Goal: Task Accomplishment & Management: Complete application form

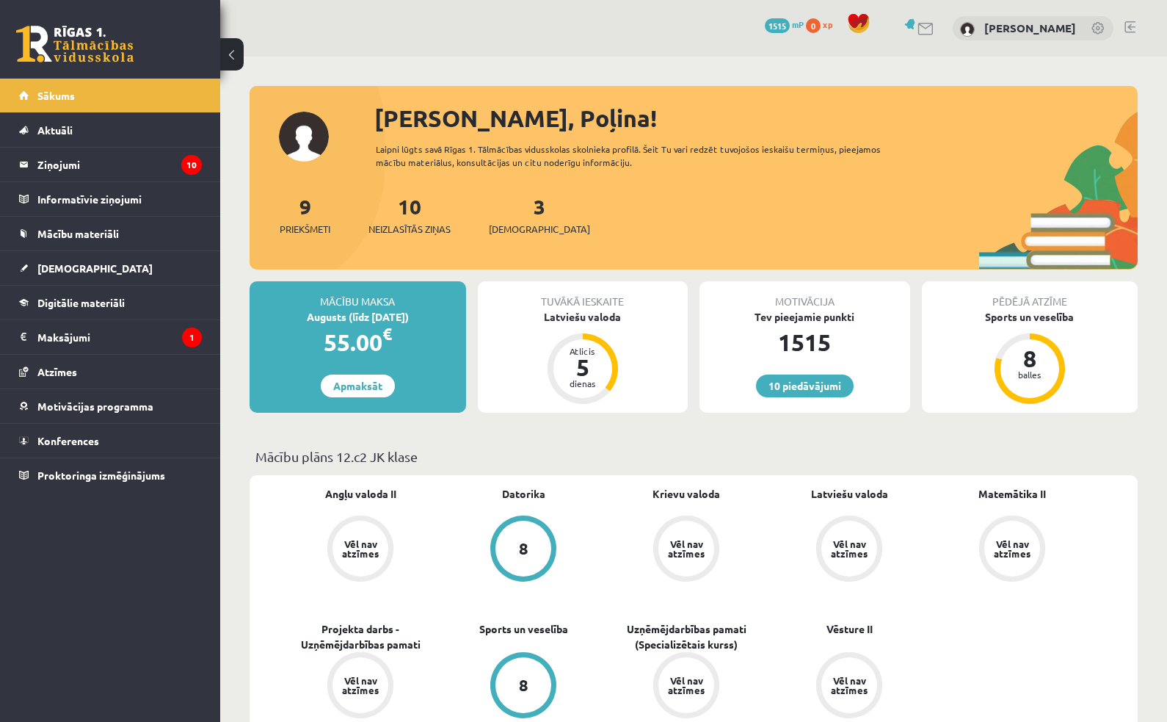
click at [114, 305] on span "Digitālie materiāli" at bounding box center [80, 302] width 87 height 13
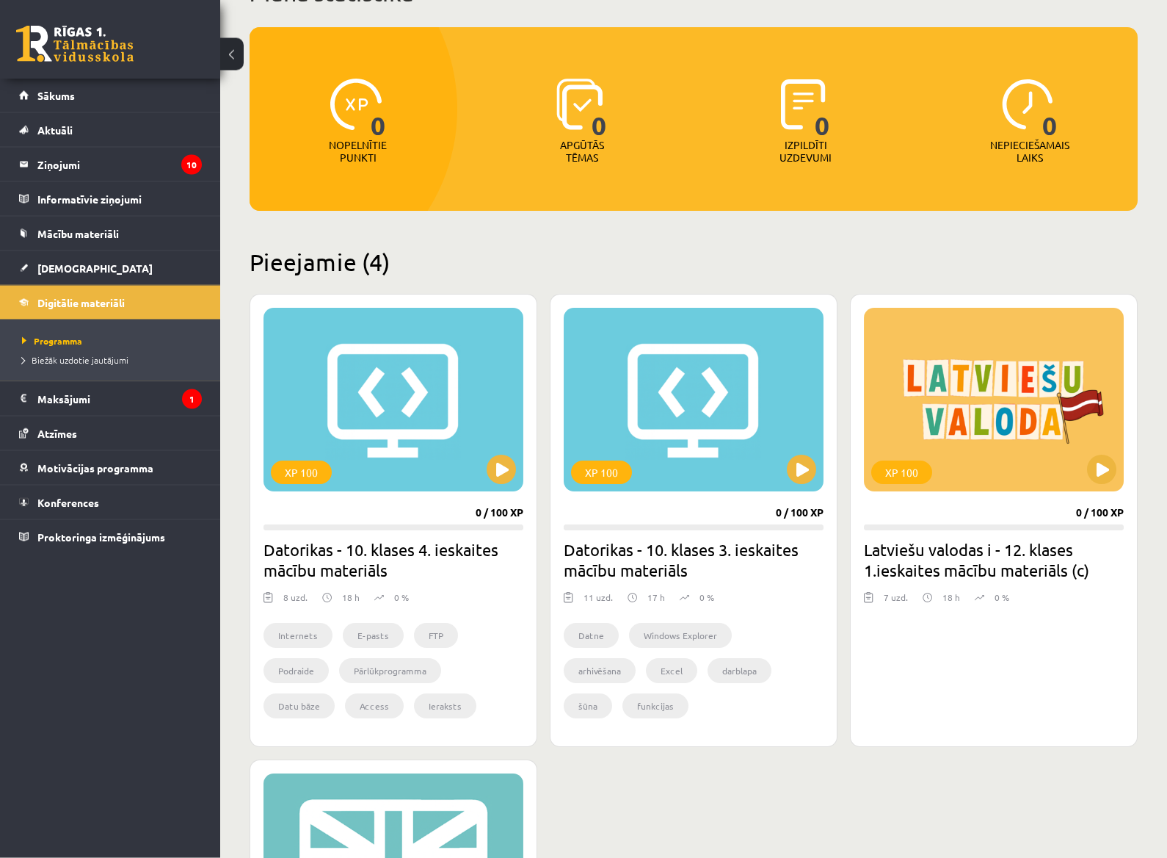
scroll to position [117, 0]
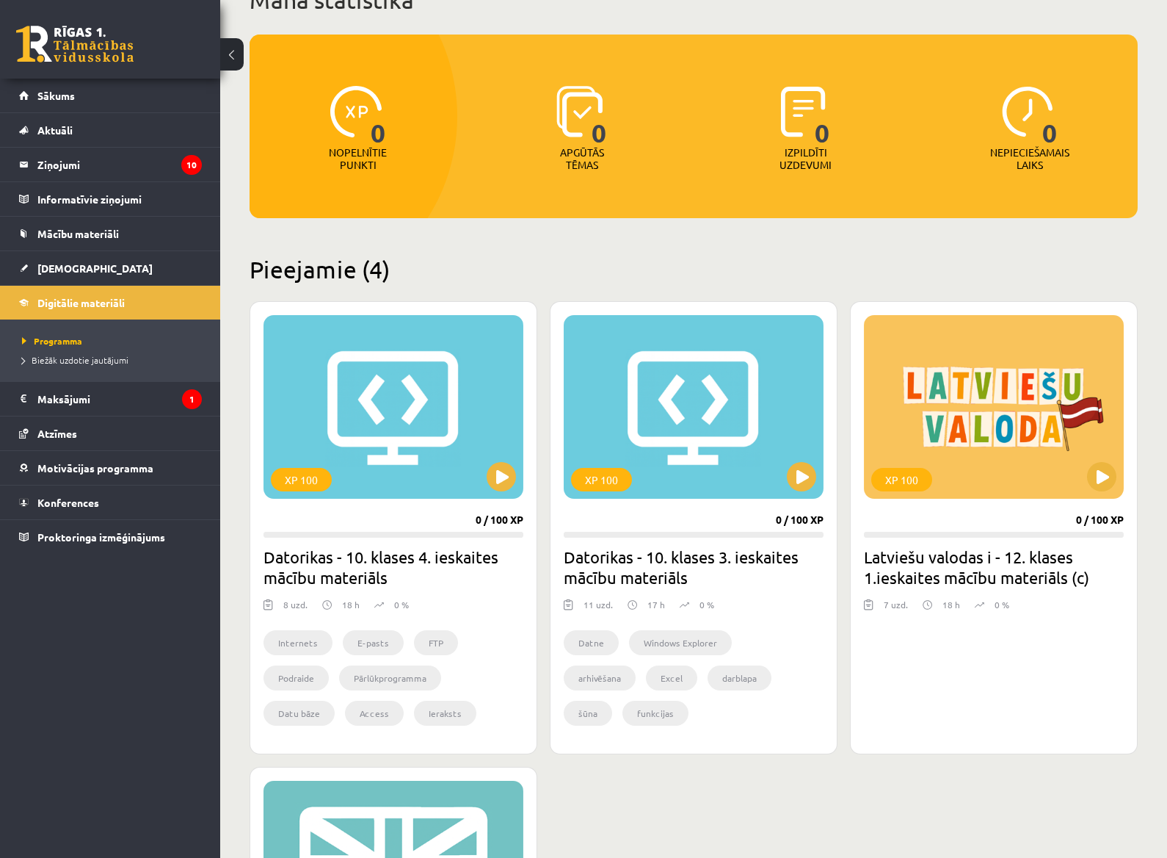
click at [90, 269] on link "[DEMOGRAPHIC_DATA]" at bounding box center [110, 268] width 183 height 34
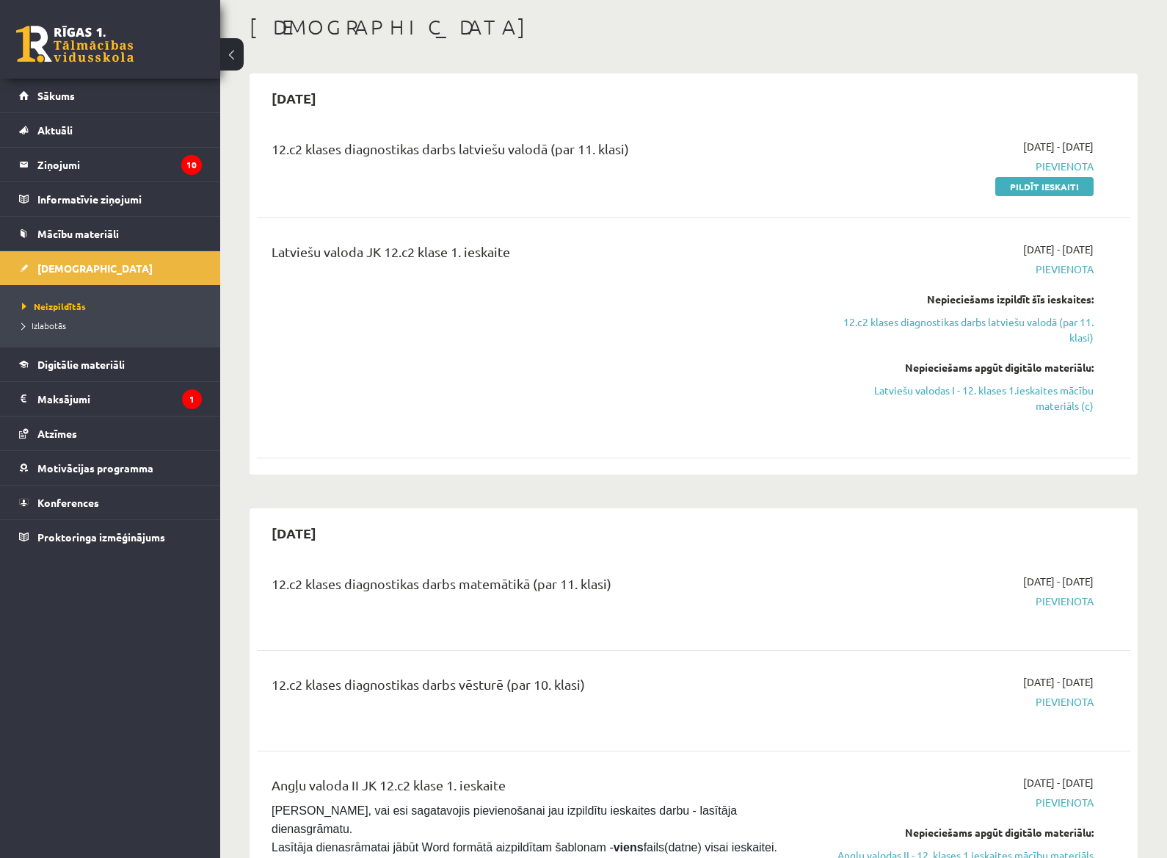
scroll to position [72, 0]
click at [137, 110] on link "Sākums" at bounding box center [110, 96] width 183 height 34
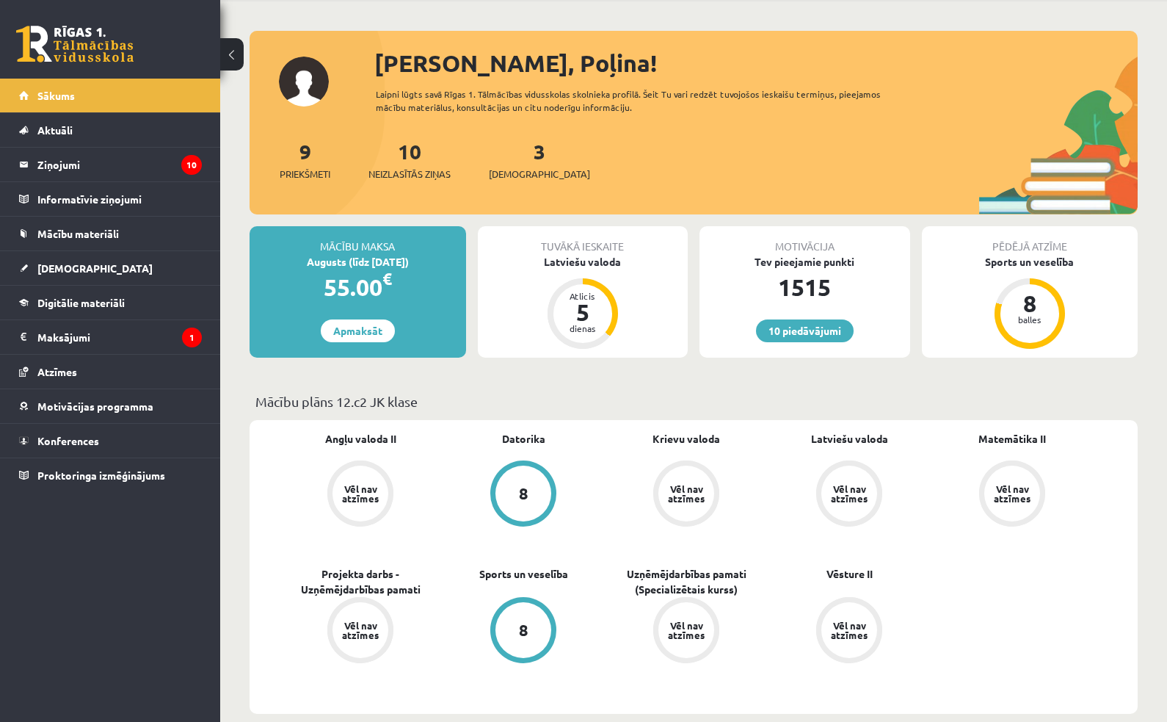
scroll to position [53, 0]
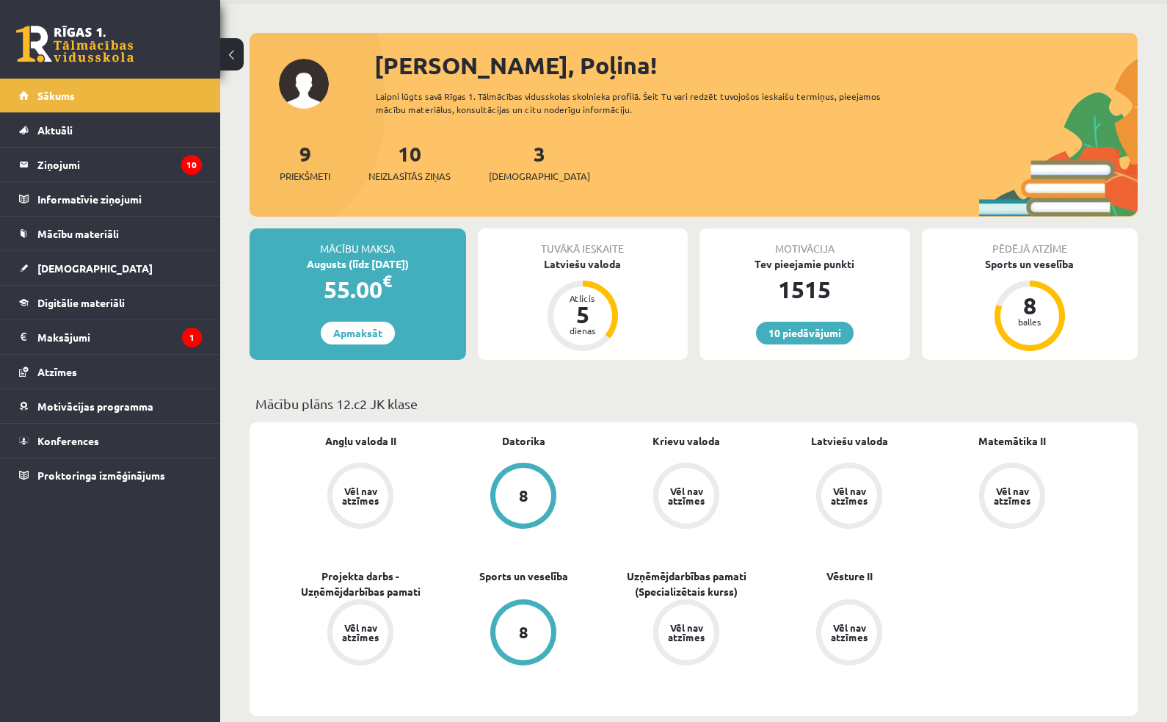
click at [98, 275] on link "[DEMOGRAPHIC_DATA]" at bounding box center [110, 268] width 183 height 34
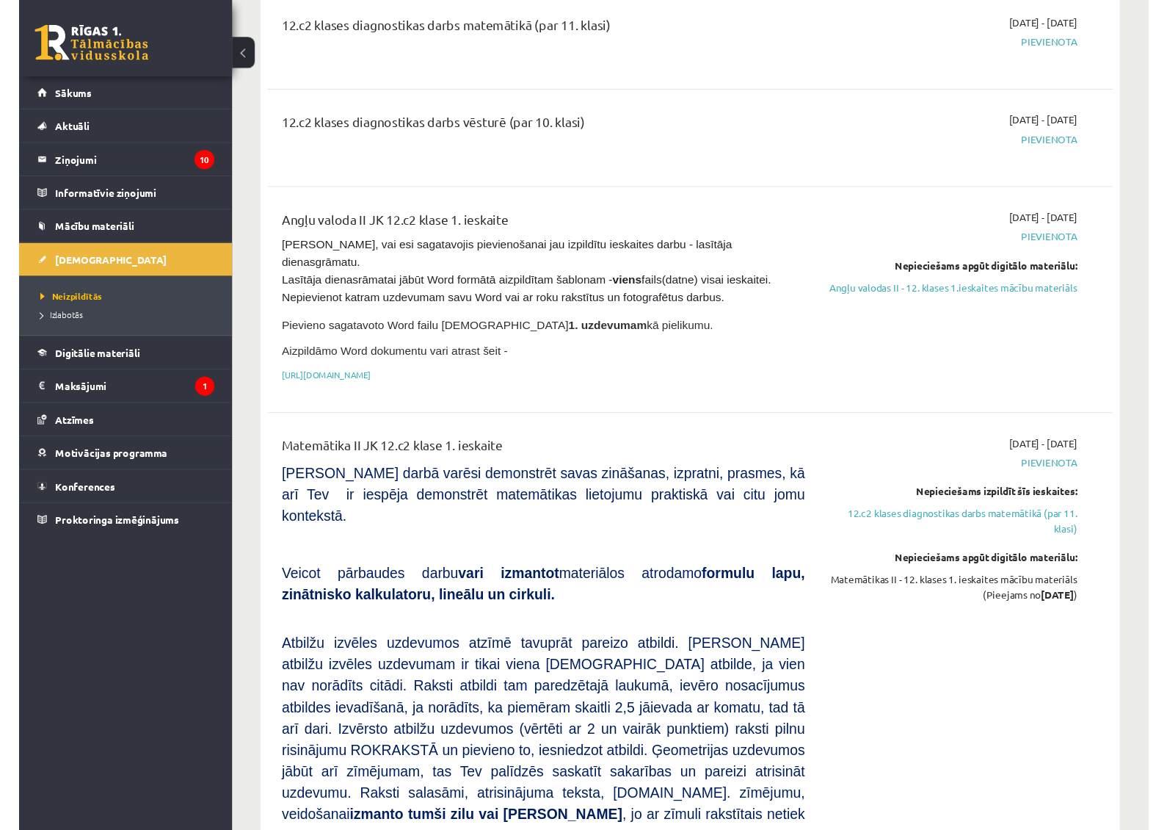
scroll to position [628, 0]
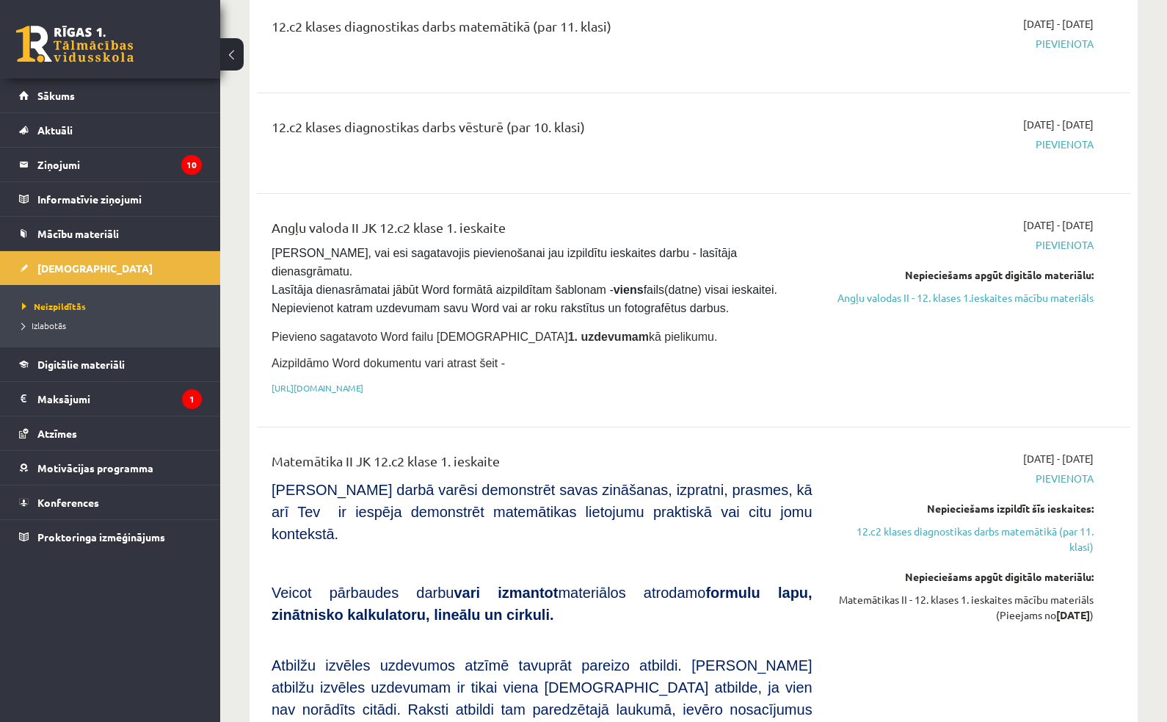
click at [1048, 291] on link "Angļu valodas II - 12. klases 1.ieskaites mācību materiāls" at bounding box center [964, 297] width 259 height 15
click at [591, 291] on span "Pārliecinies, vai esi sagatavojis pievienošanai jau izpildītu ieskaites darbu -…" at bounding box center [526, 281] width 509 height 68
click at [627, 291] on span "Pārliecinies, vai esi sagatavojis pievienošanai jau izpildītu ieskaites darbu -…" at bounding box center [526, 281] width 509 height 68
click at [1048, 300] on link "Angļu valodas II - 12. klases 1.ieskaites mācību materiāls" at bounding box center [964, 297] width 259 height 15
click at [363, 382] on link "[URL][DOMAIN_NAME]" at bounding box center [318, 388] width 92 height 12
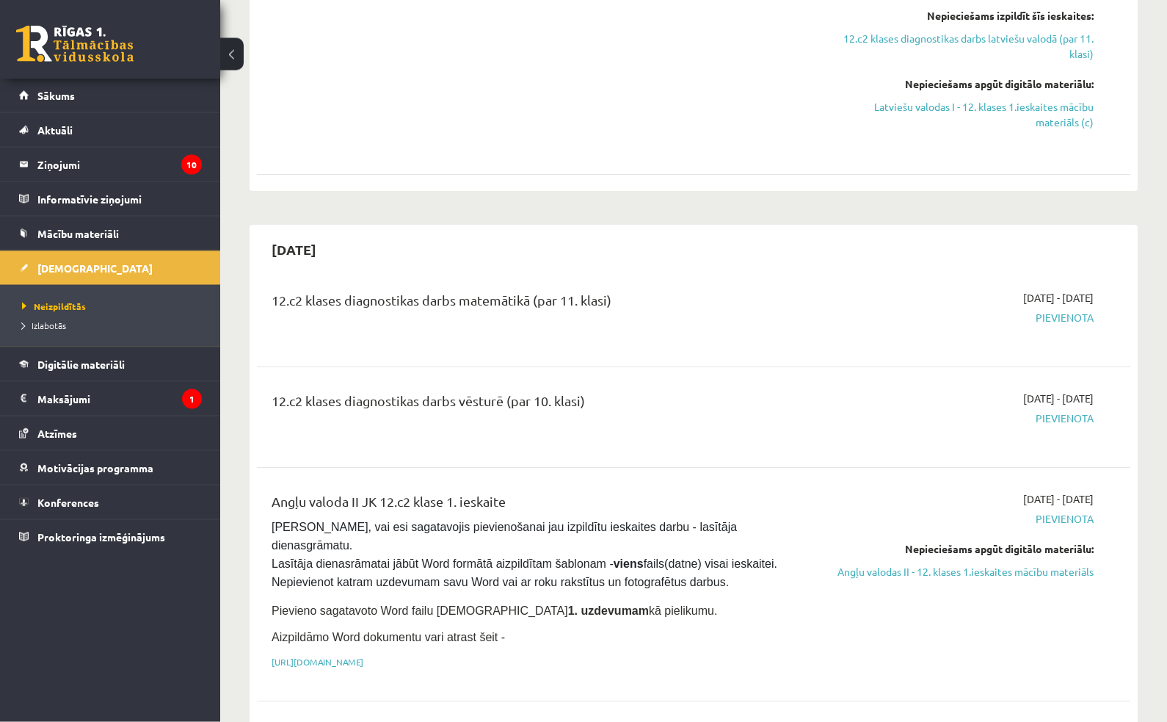
scroll to position [355, 0]
click at [54, 169] on legend "Ziņojumi 10" at bounding box center [119, 165] width 164 height 34
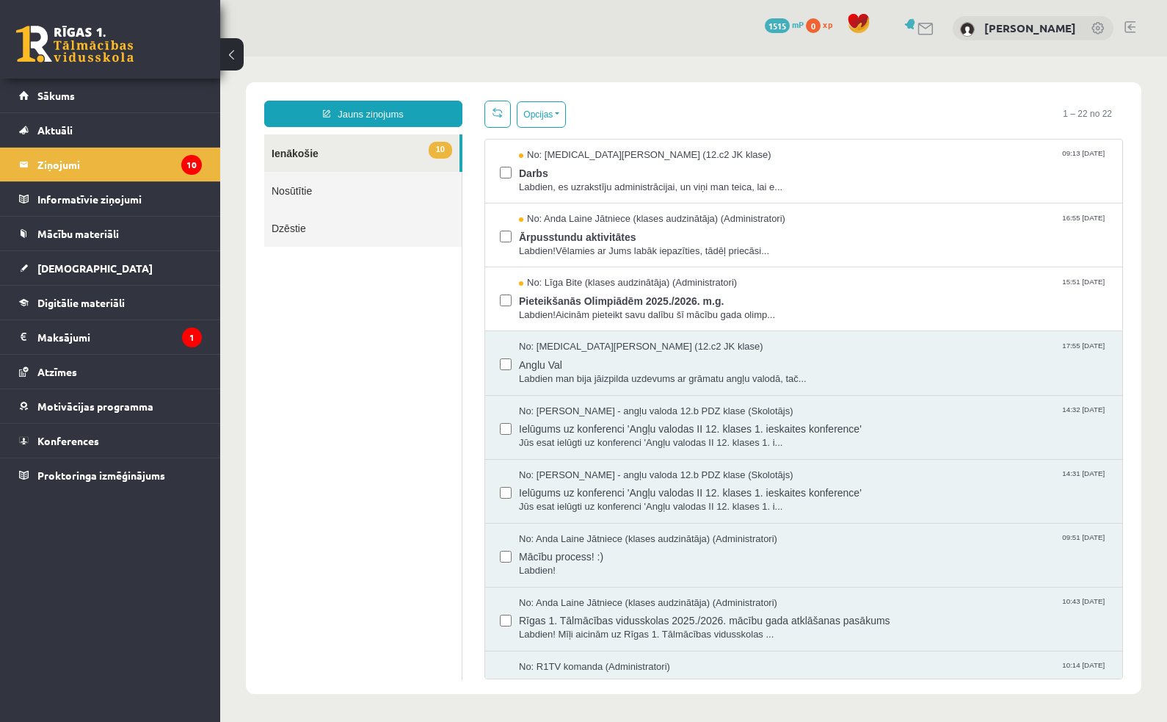
click at [66, 95] on span "Sākums" at bounding box center [55, 95] width 37 height 13
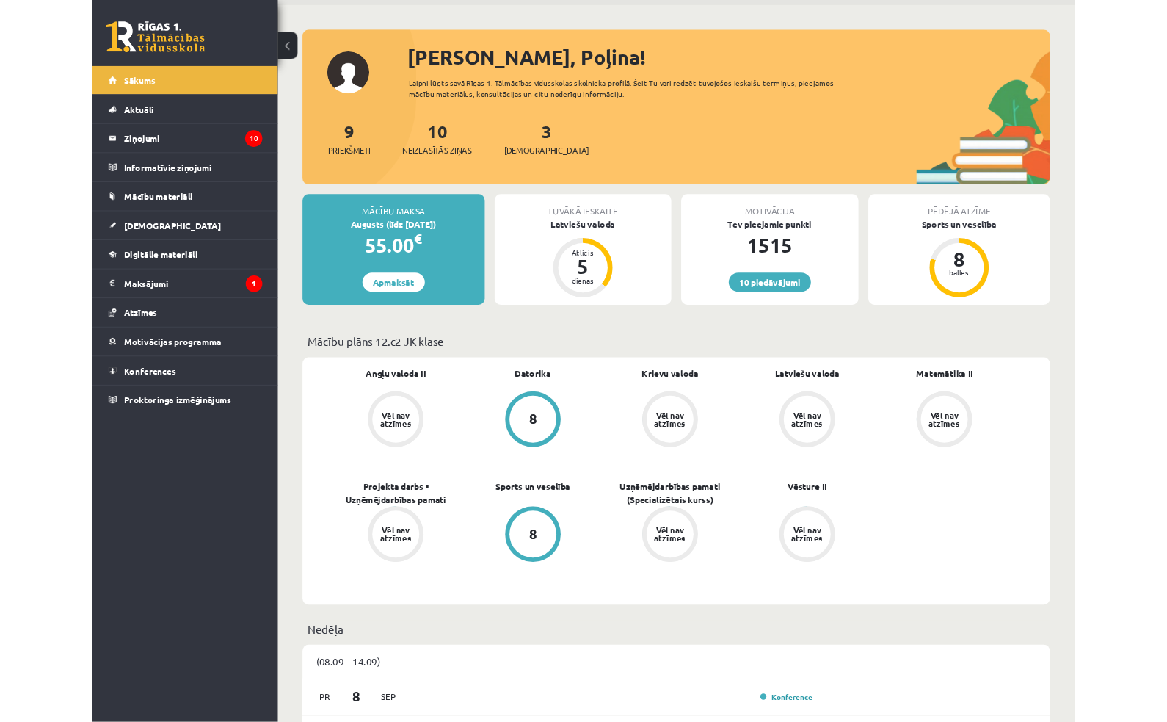
scroll to position [128, 0]
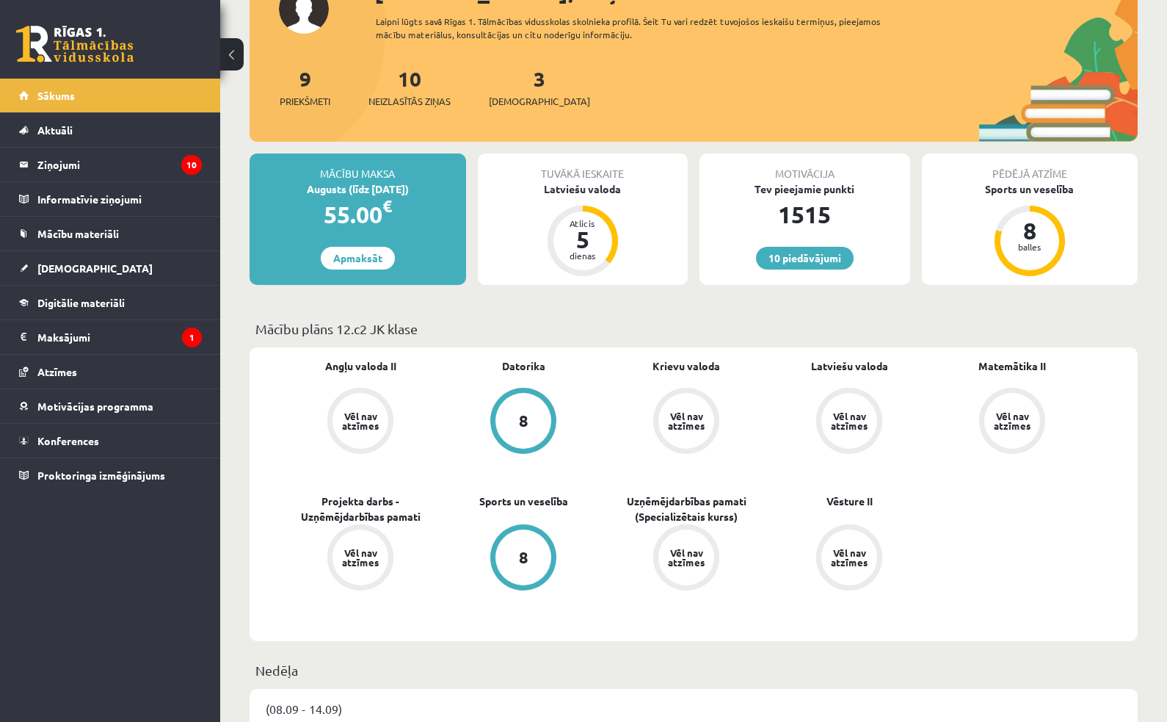
click at [76, 90] on link "Sākums" at bounding box center [110, 96] width 183 height 34
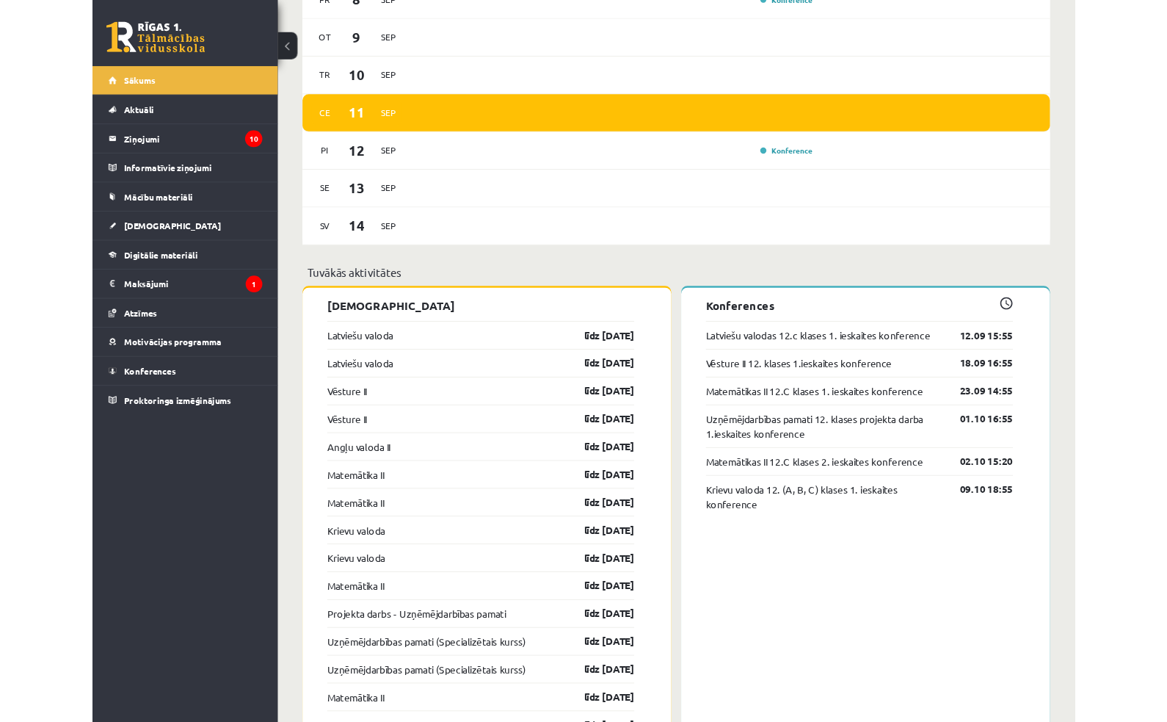
scroll to position [873, 0]
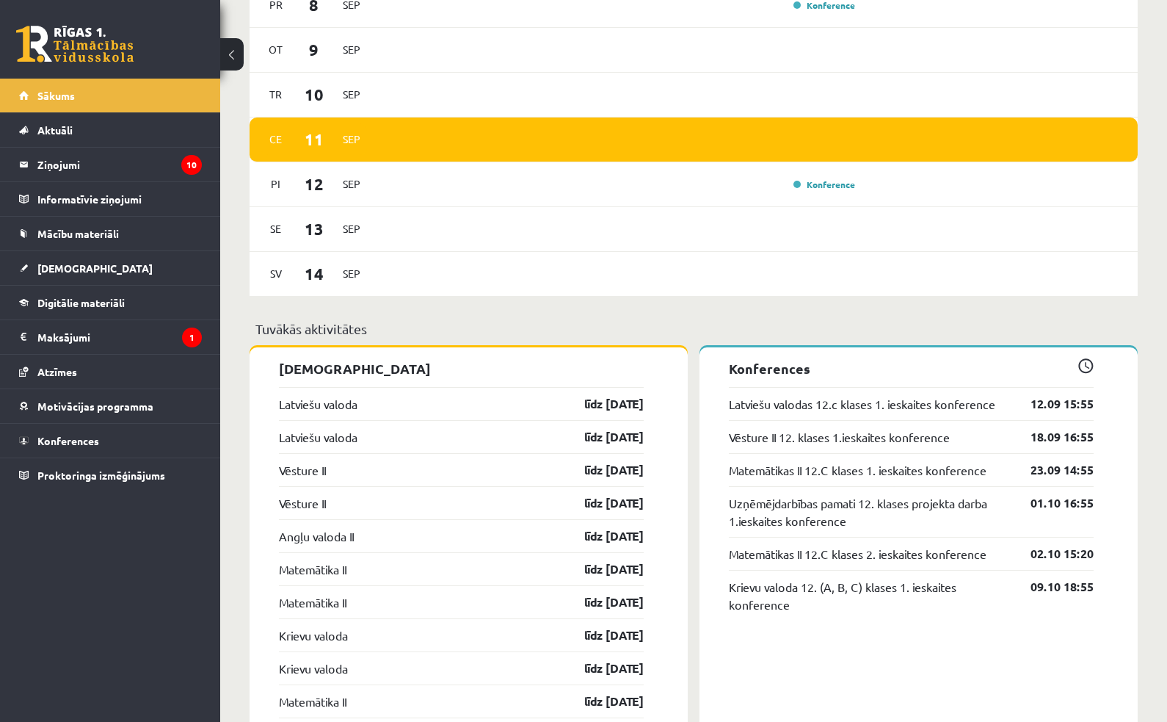
click at [62, 269] on span "[DEMOGRAPHIC_DATA]" at bounding box center [94, 267] width 115 height 13
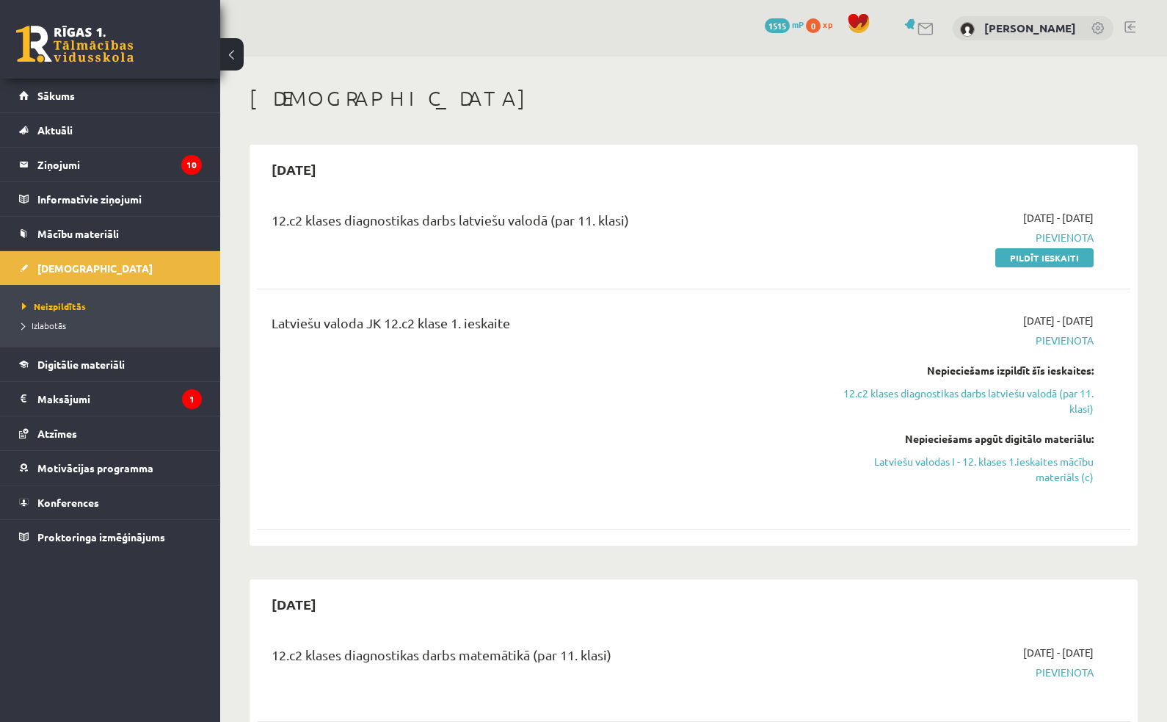
click at [1062, 259] on link "Pildīt ieskaiti" at bounding box center [1045, 257] width 98 height 19
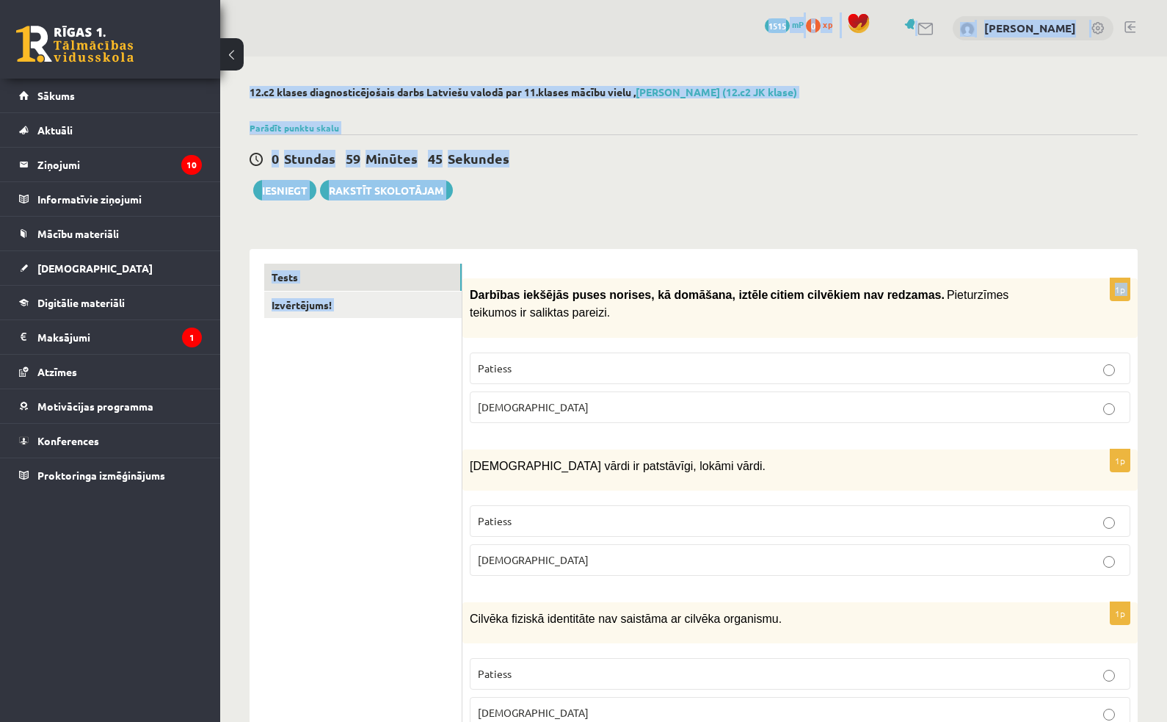
click at [488, 301] on p "Darbības iekšējās puses norises, kā domāšana, iztēle citiem cilvēkiem …" at bounding box center [763, 304] width 587 height 36
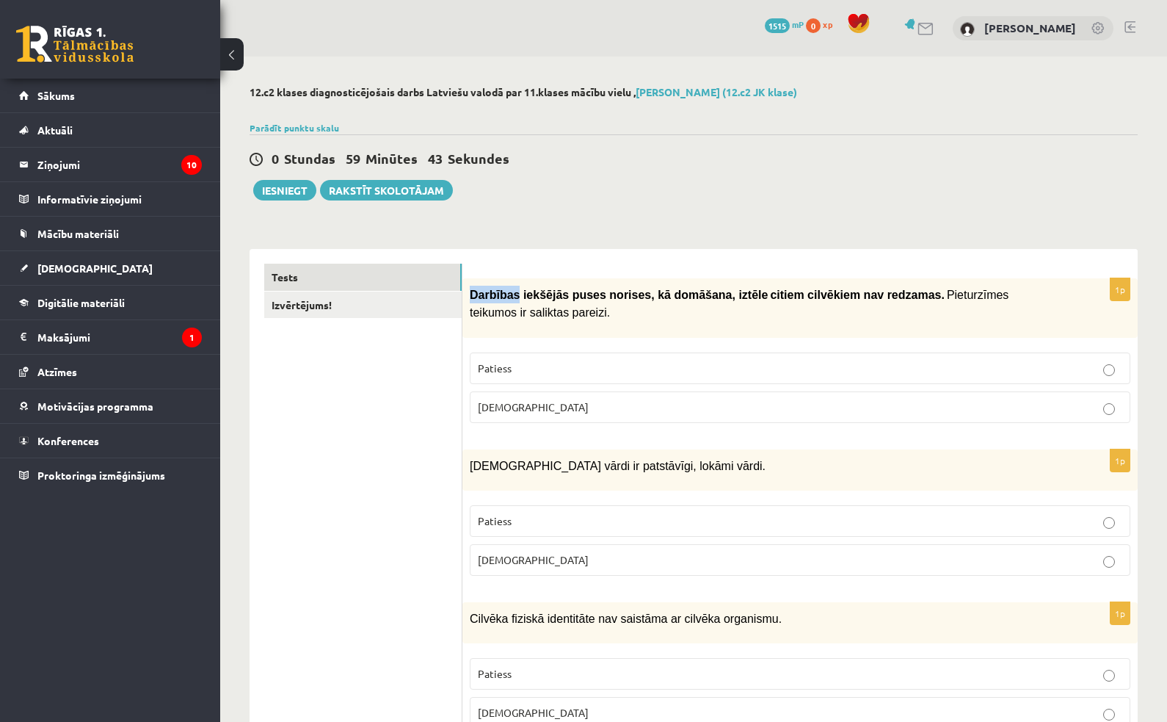
click at [491, 283] on div "Darbības iekšējās puses norises, kā domāšana, iztēle citiem cilvēkiem …" at bounding box center [800, 307] width 675 height 59
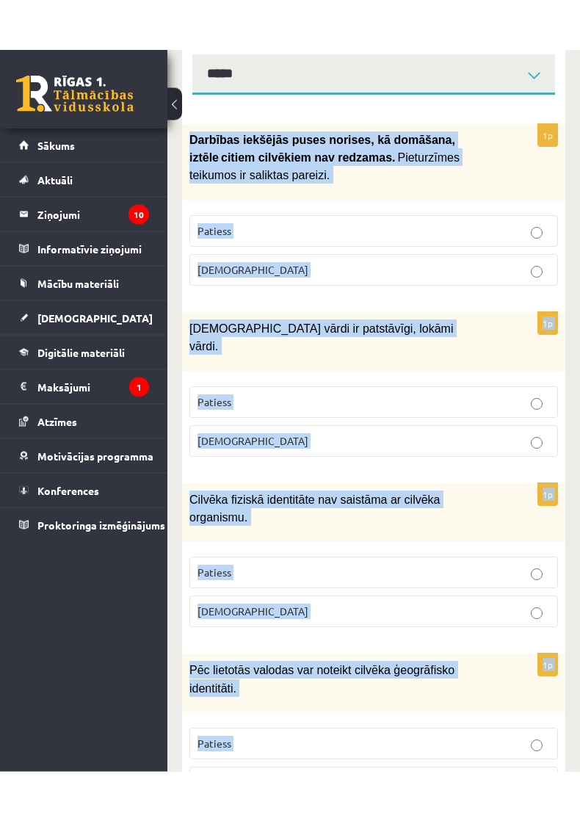
scroll to position [260, 0]
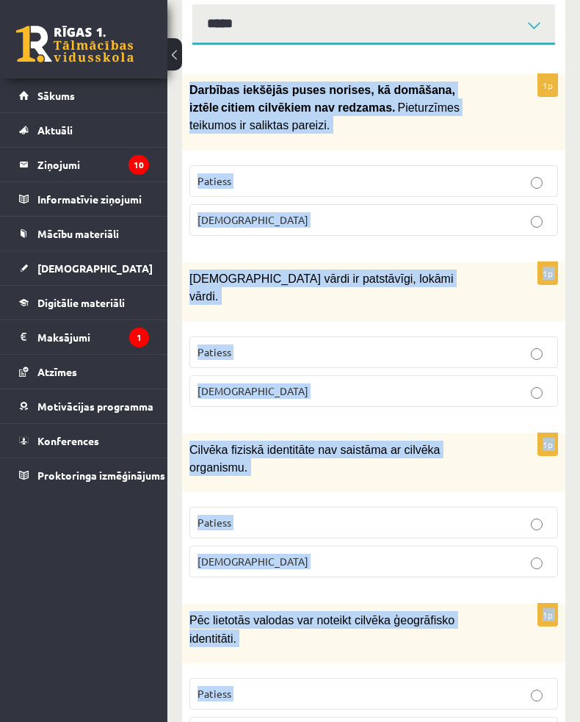
click at [175, 54] on button at bounding box center [174, 54] width 15 height 32
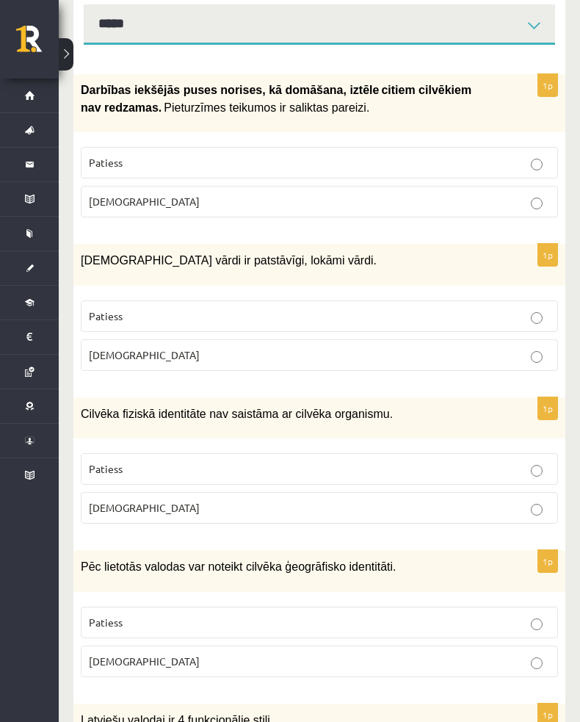
click at [105, 159] on span "Patiess" at bounding box center [106, 162] width 34 height 13
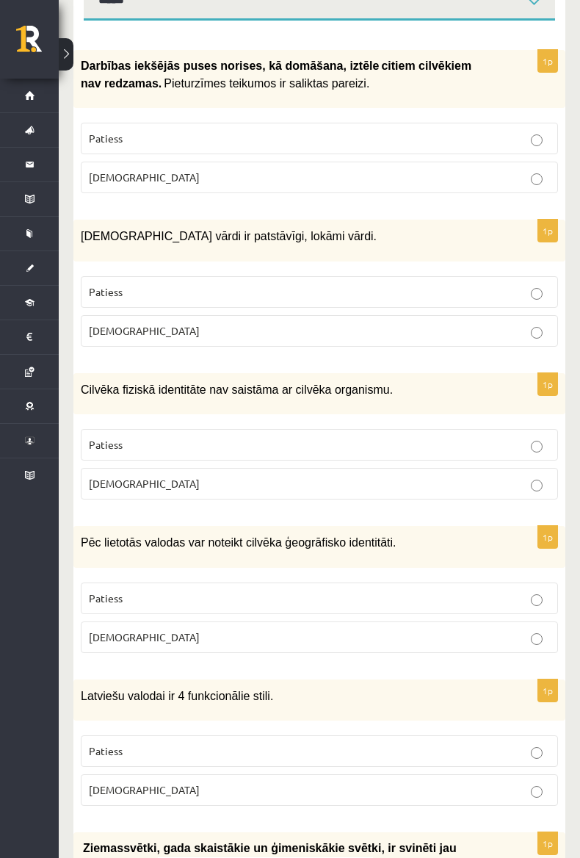
click at [116, 339] on label "Aplams" at bounding box center [319, 331] width 477 height 32
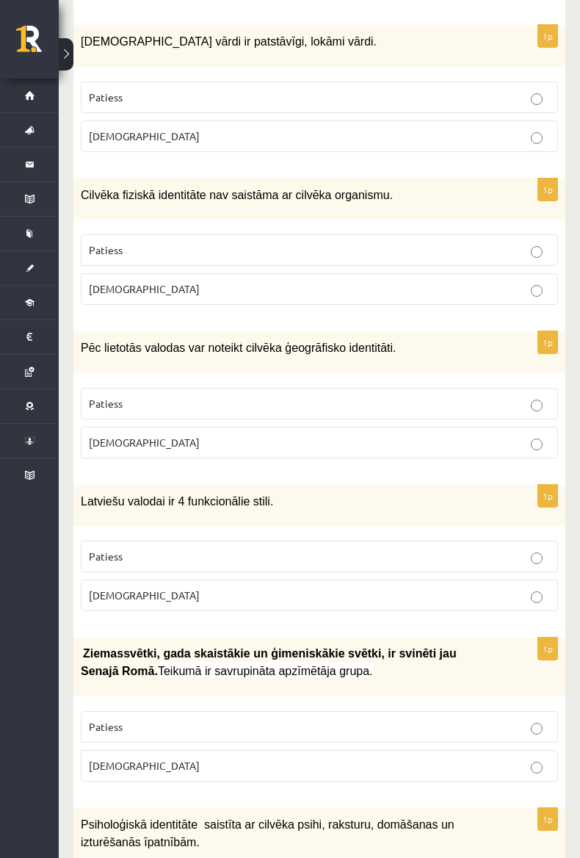
click at [103, 282] on span "Aplams" at bounding box center [144, 288] width 111 height 13
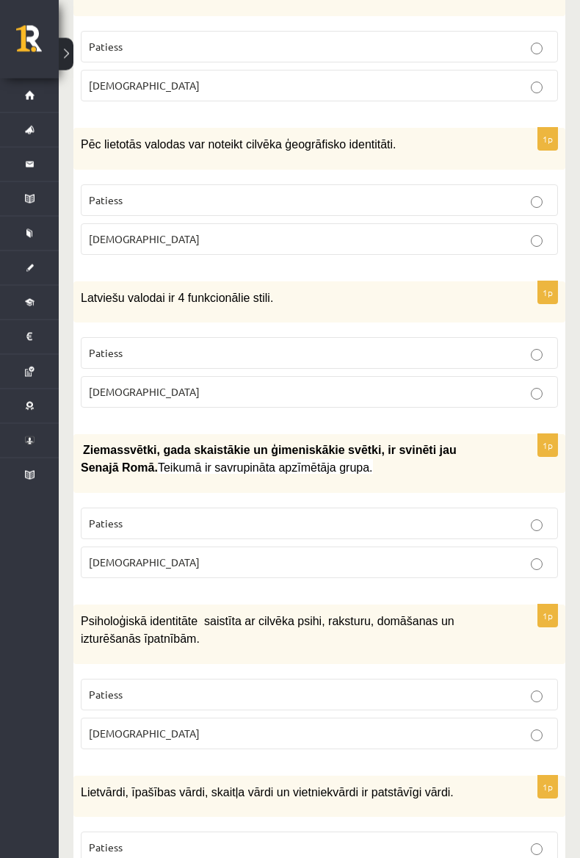
scroll to position [682, 0]
click at [104, 193] on span "Patiess" at bounding box center [106, 199] width 34 height 13
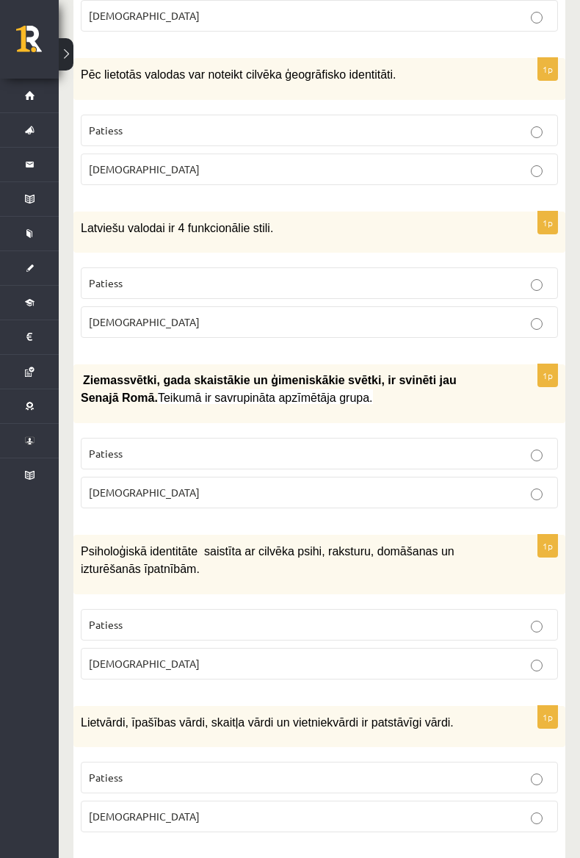
click at [100, 276] on span "Patiess" at bounding box center [106, 282] width 34 height 13
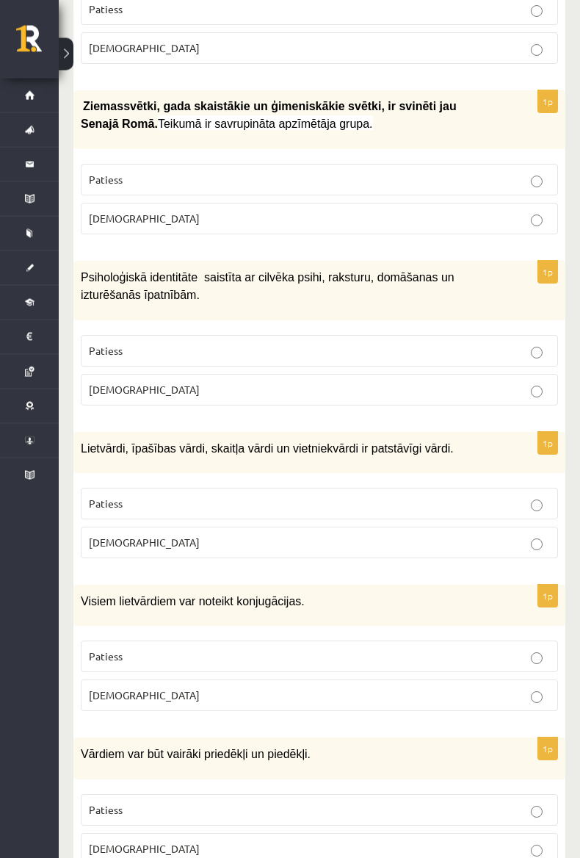
scroll to position [1027, 0]
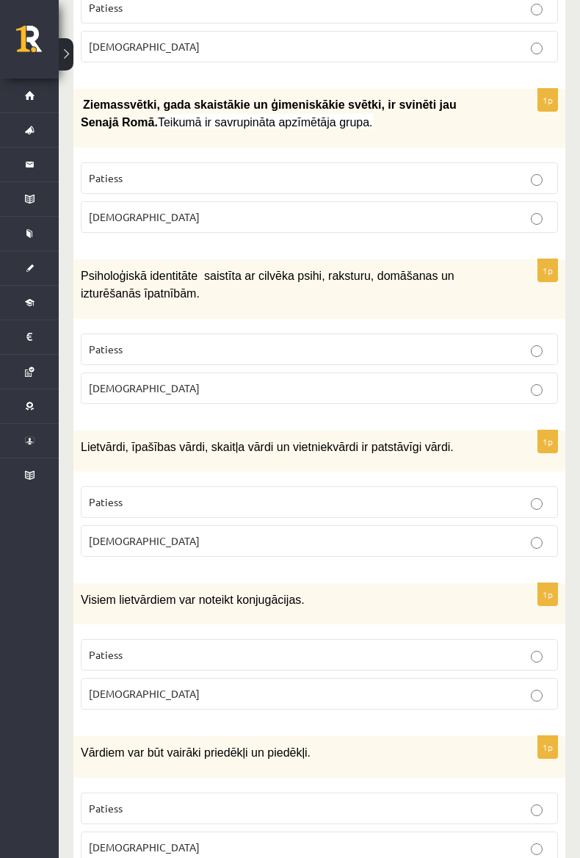
click at [108, 178] on label "Patiess" at bounding box center [319, 178] width 477 height 32
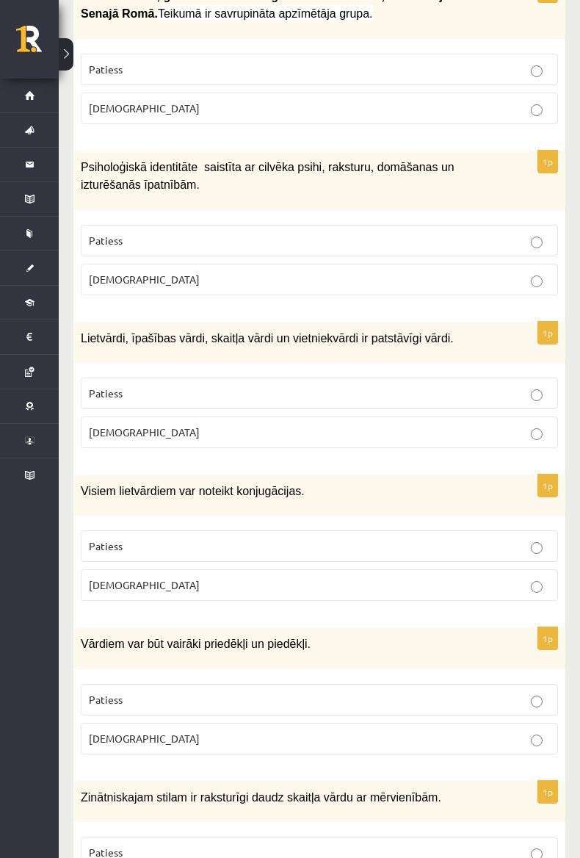
click at [101, 233] on span "Patiess" at bounding box center [106, 239] width 34 height 13
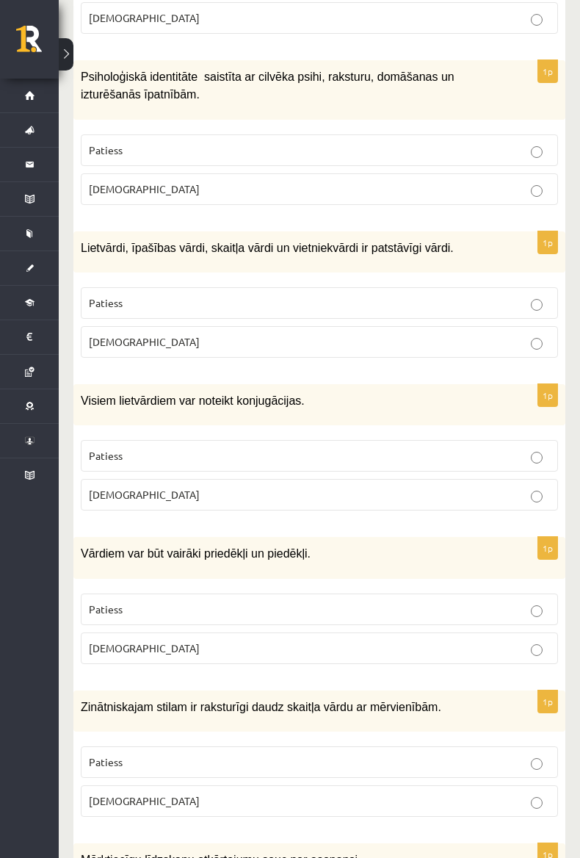
click at [110, 296] on span "Patiess" at bounding box center [106, 302] width 34 height 13
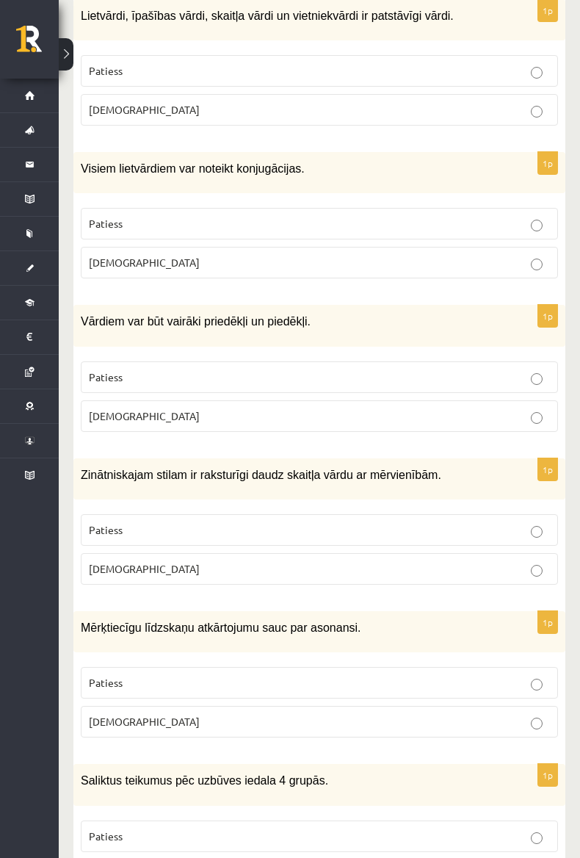
click at [101, 255] on span "Aplams" at bounding box center [144, 261] width 111 height 13
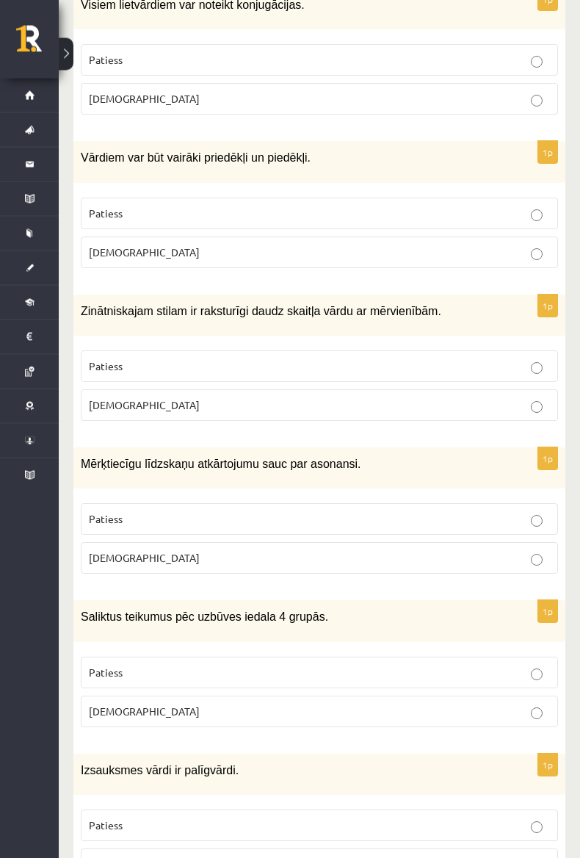
scroll to position [1622, 0]
click at [109, 206] on span "Patiess" at bounding box center [106, 212] width 34 height 13
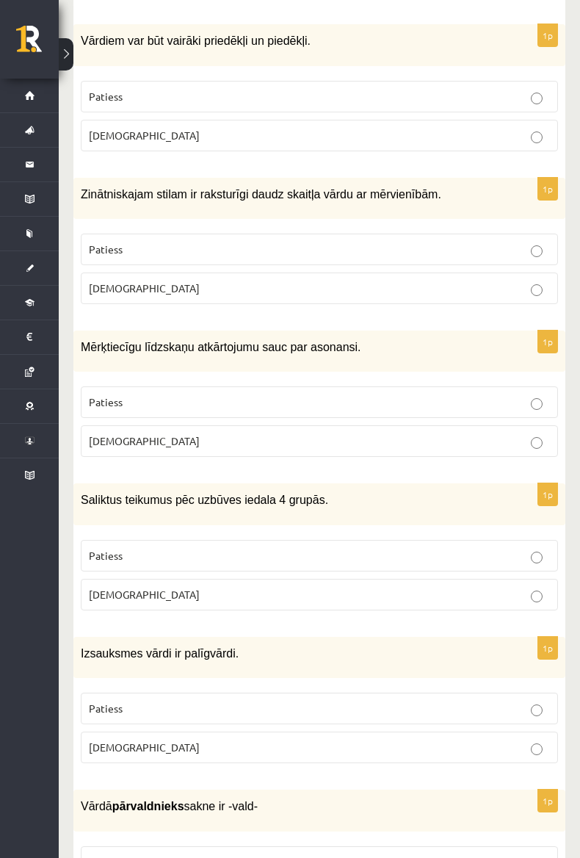
scroll to position [1743, 0]
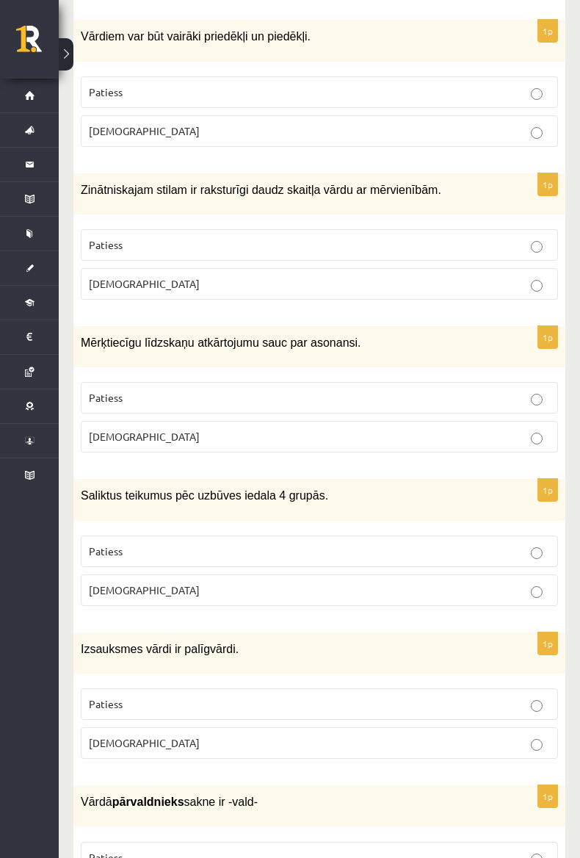
click at [106, 238] on span "Patiess" at bounding box center [106, 244] width 34 height 13
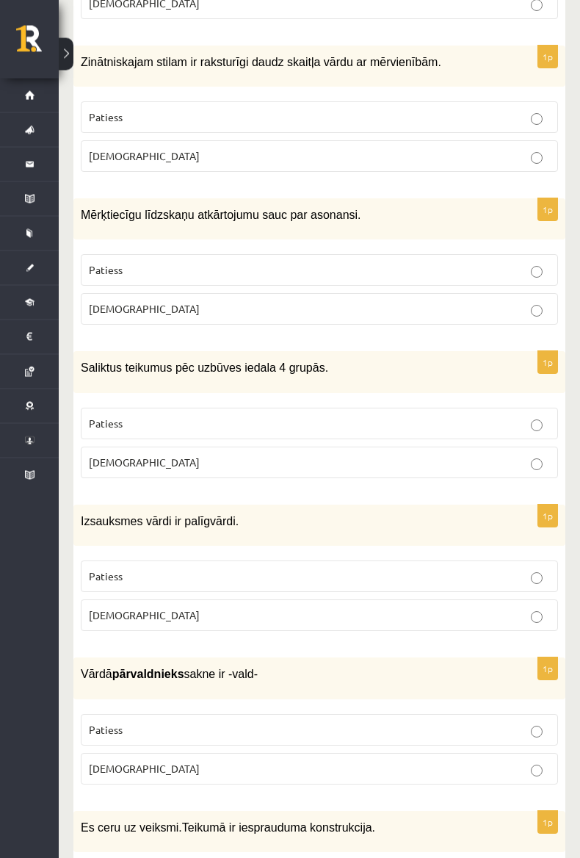
scroll to position [1871, 0]
click at [109, 302] on span "Aplams" at bounding box center [144, 308] width 111 height 13
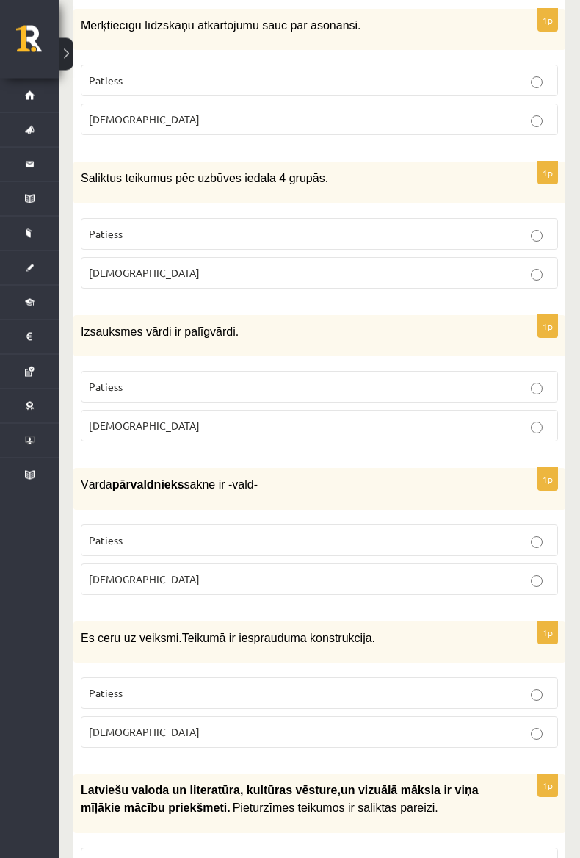
scroll to position [2060, 0]
click at [102, 227] on span "Patiess" at bounding box center [106, 233] width 34 height 13
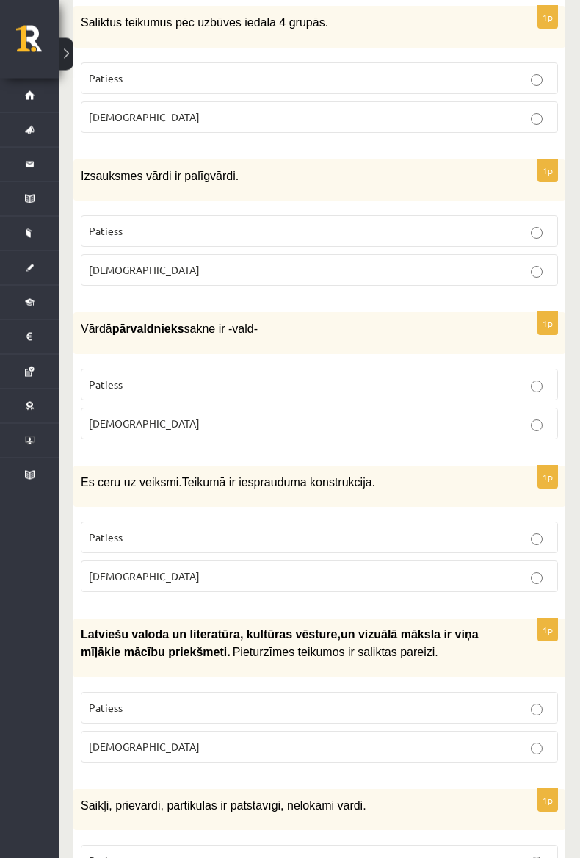
scroll to position [2214, 0]
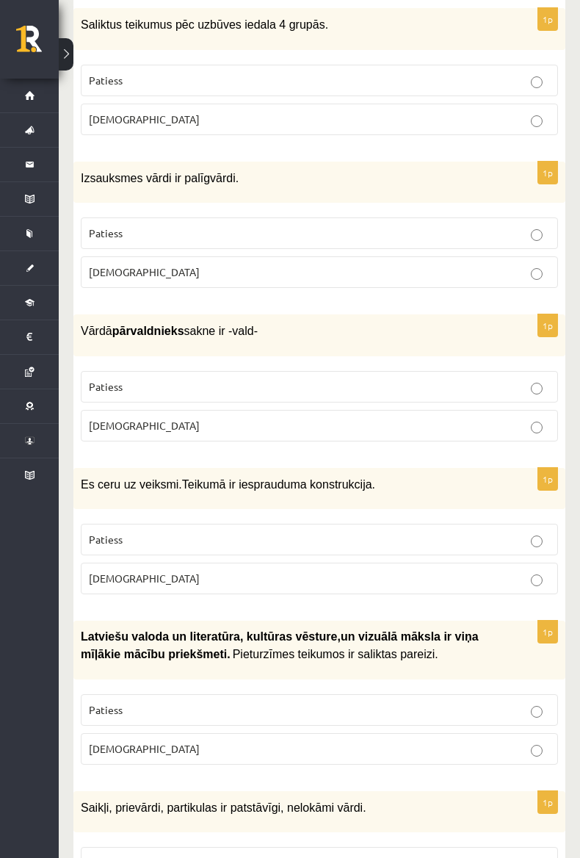
click at [100, 264] on label "Aplams" at bounding box center [319, 272] width 477 height 32
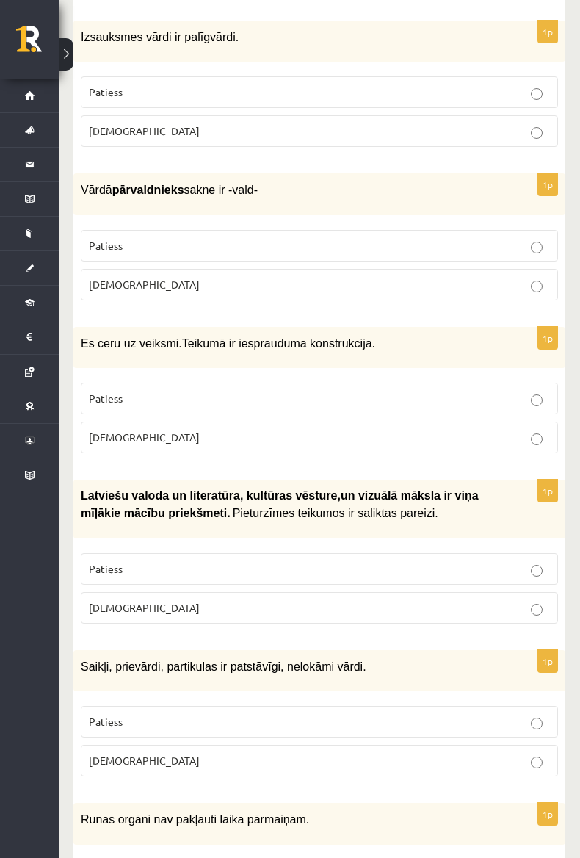
click at [105, 238] on p "Patiess" at bounding box center [319, 245] width 461 height 15
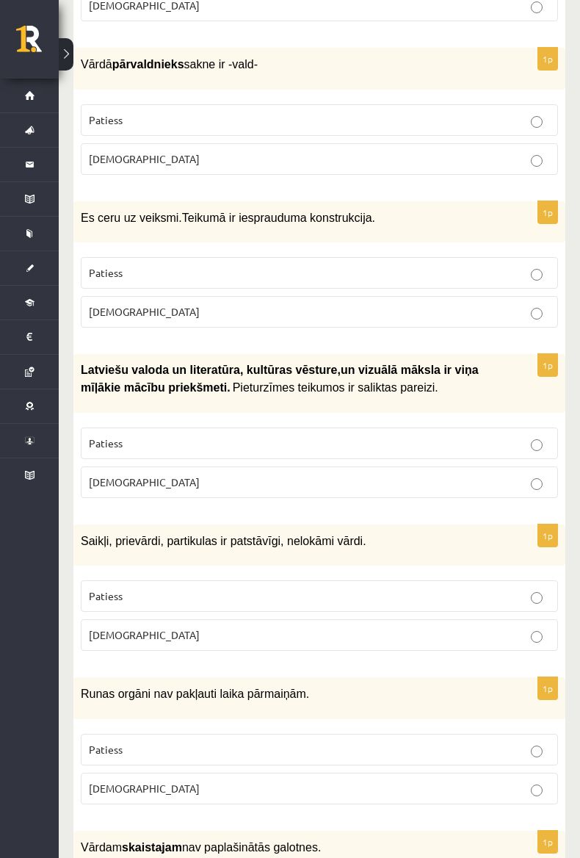
click at [101, 303] on label "Aplams" at bounding box center [319, 312] width 477 height 32
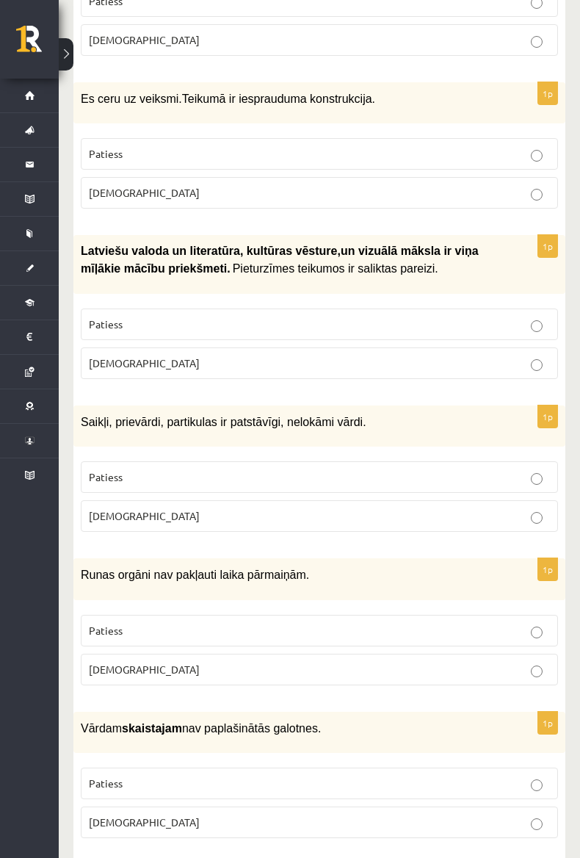
click at [101, 356] on span "Aplams" at bounding box center [144, 362] width 111 height 13
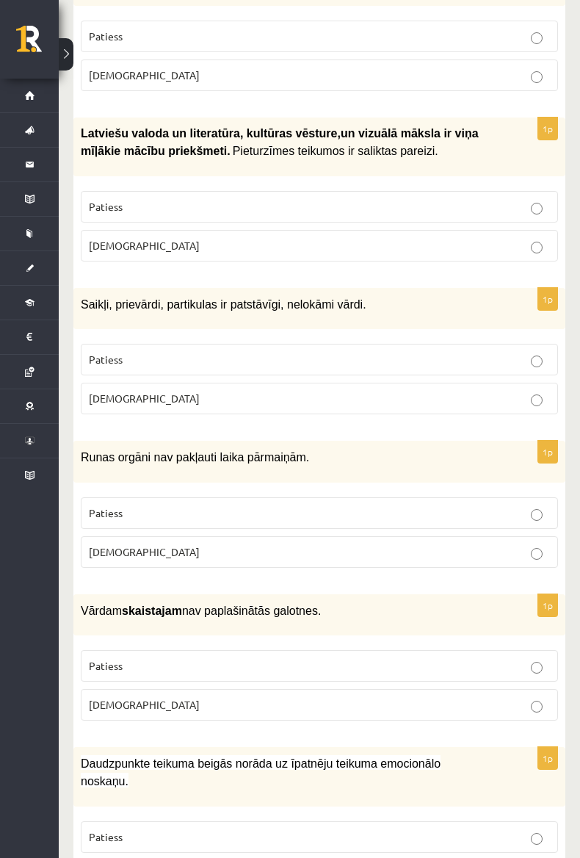
scroll to position [2734, 0]
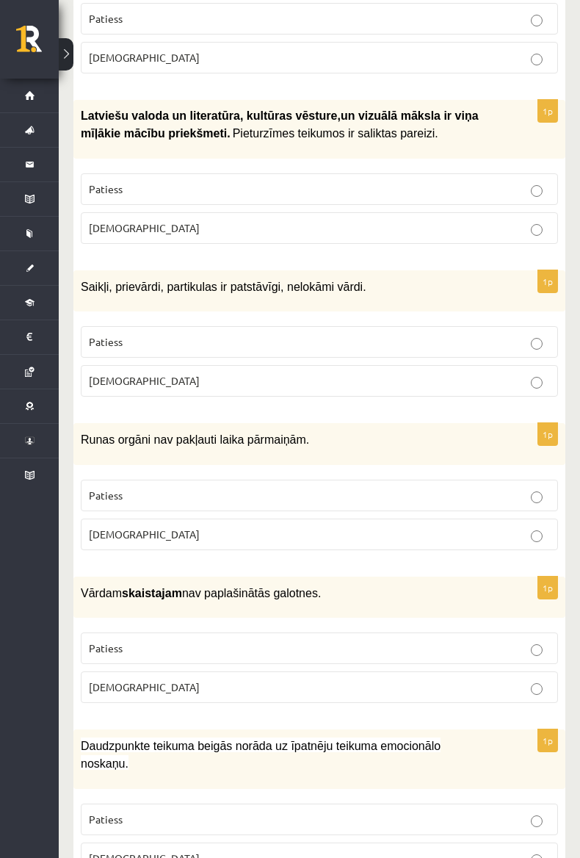
click at [108, 368] on label "Aplams" at bounding box center [319, 381] width 477 height 32
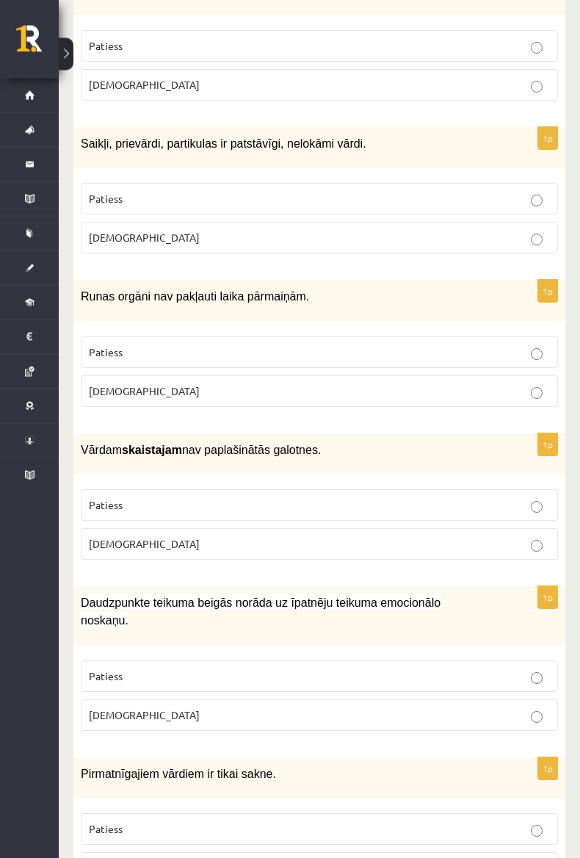
scroll to position [2877, 0]
click at [106, 385] on span "Aplams" at bounding box center [144, 391] width 111 height 13
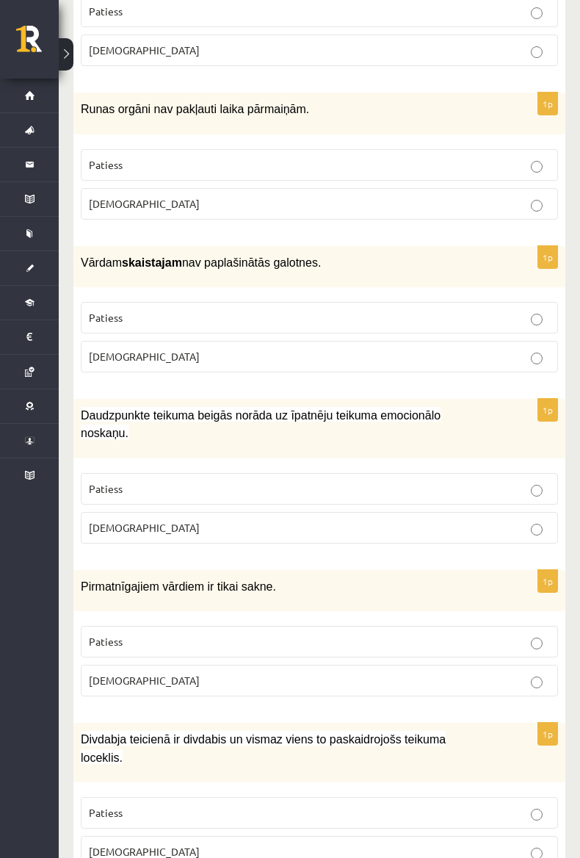
scroll to position [3067, 0]
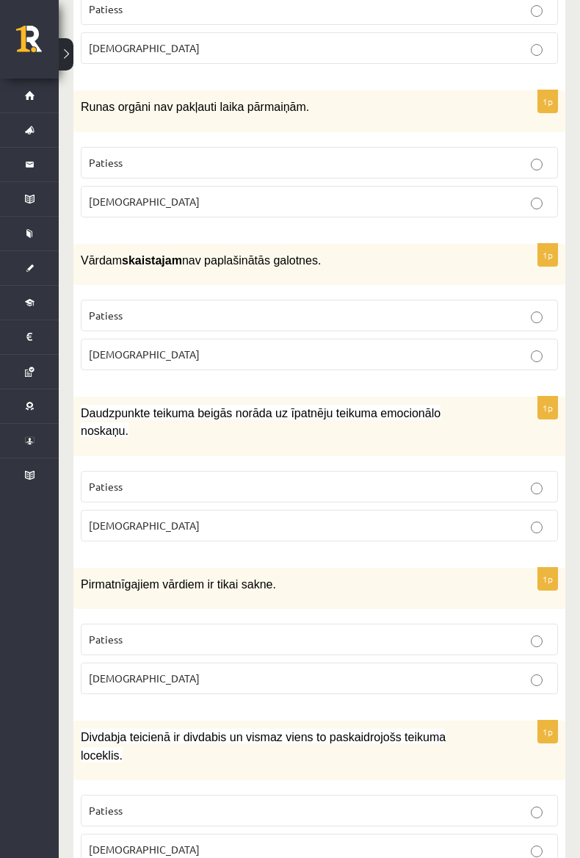
click at [106, 308] on span "Patiess" at bounding box center [106, 314] width 34 height 13
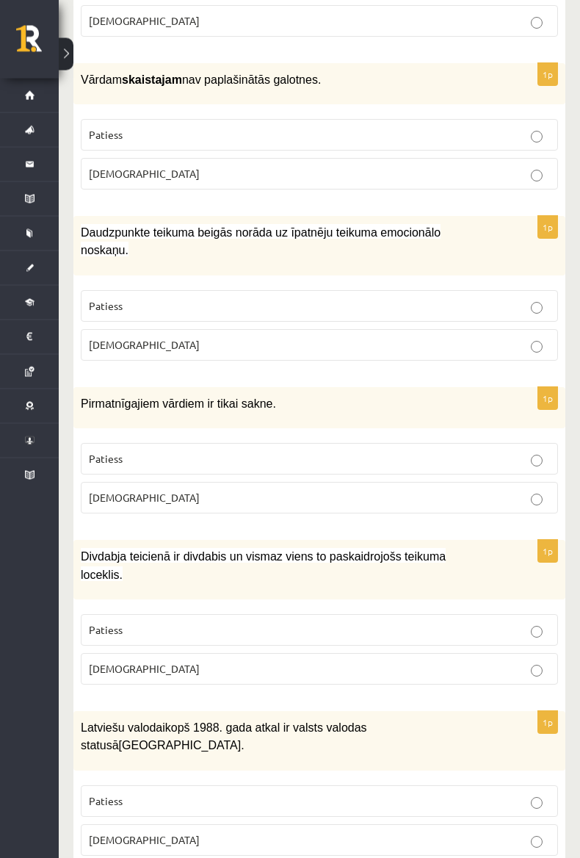
scroll to position [3245, 0]
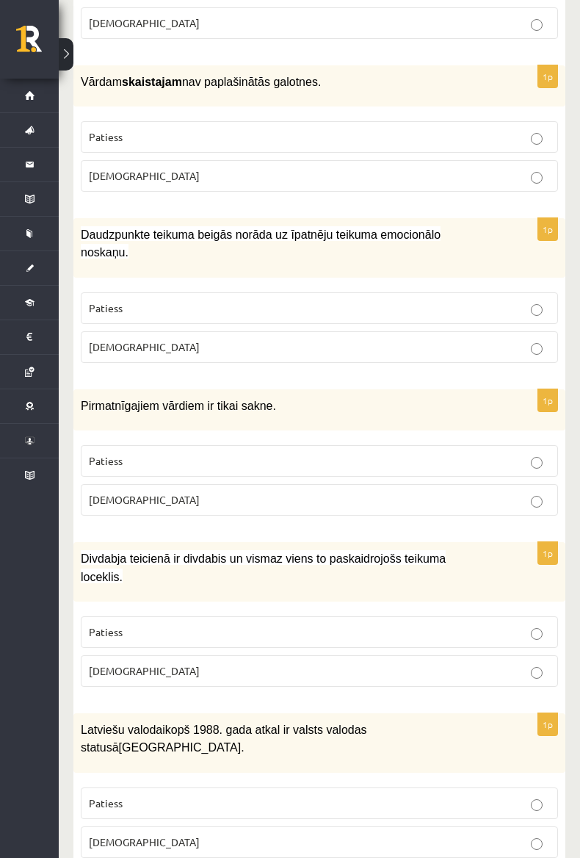
click at [104, 301] on span "Patiess" at bounding box center [106, 307] width 34 height 13
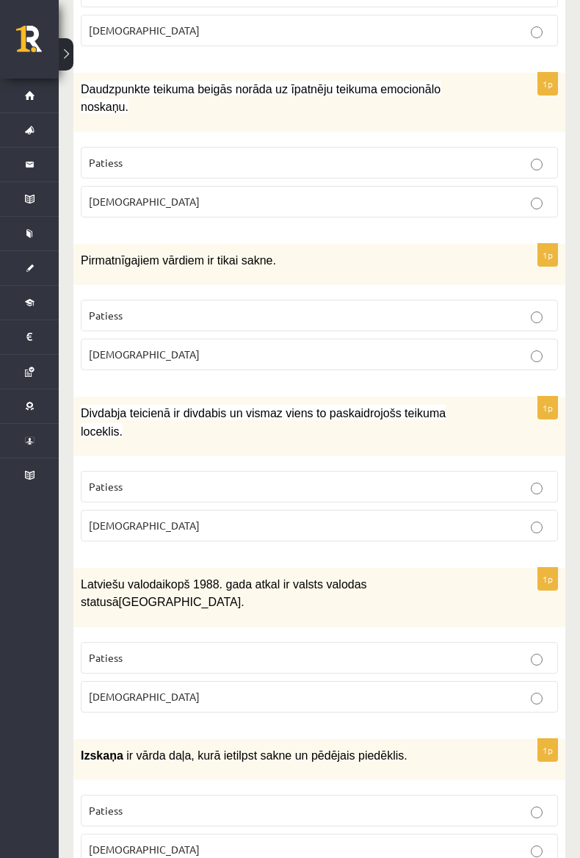
click at [103, 308] on span "Patiess" at bounding box center [106, 314] width 34 height 13
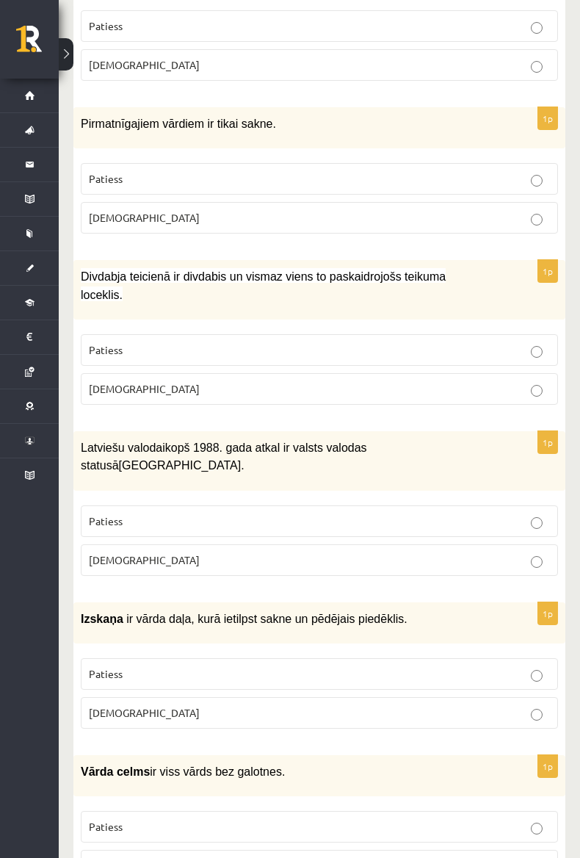
click at [109, 343] on span "Patiess" at bounding box center [106, 349] width 34 height 13
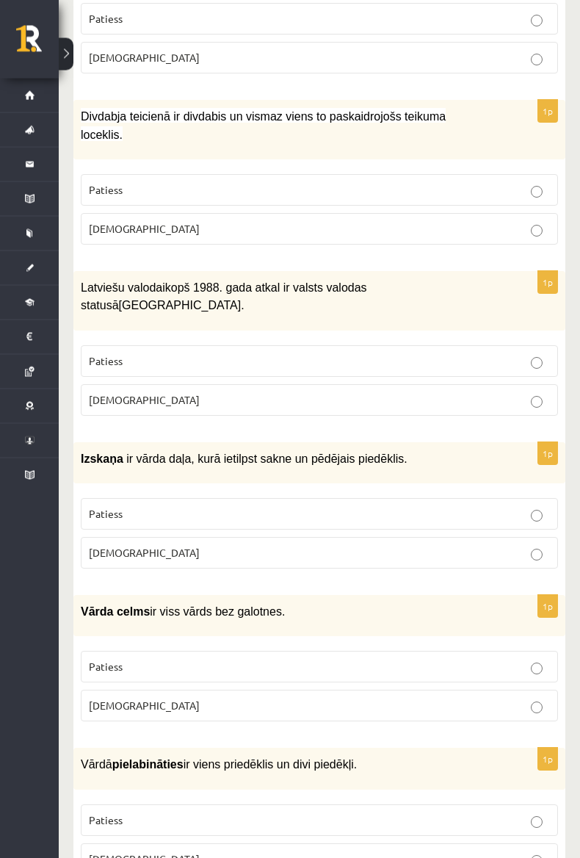
scroll to position [3685, 0]
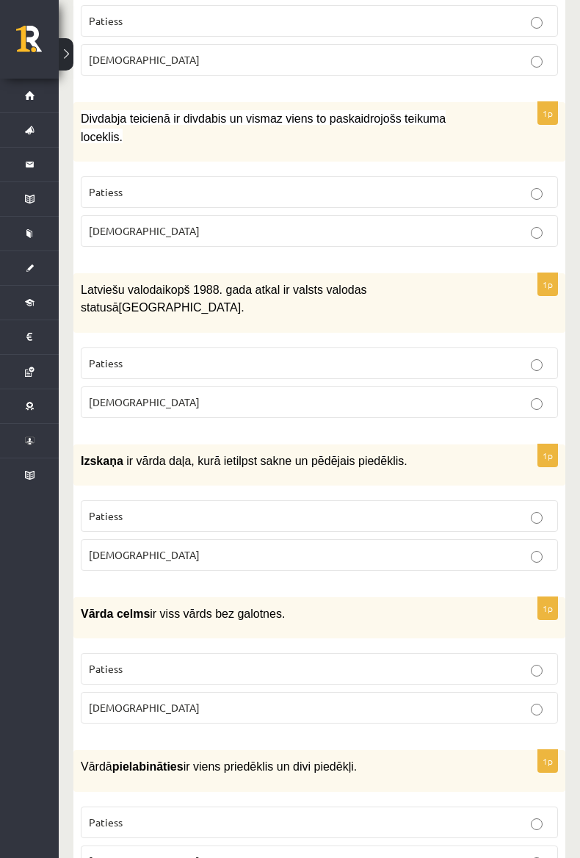
click at [101, 356] on span "Patiess" at bounding box center [106, 362] width 34 height 13
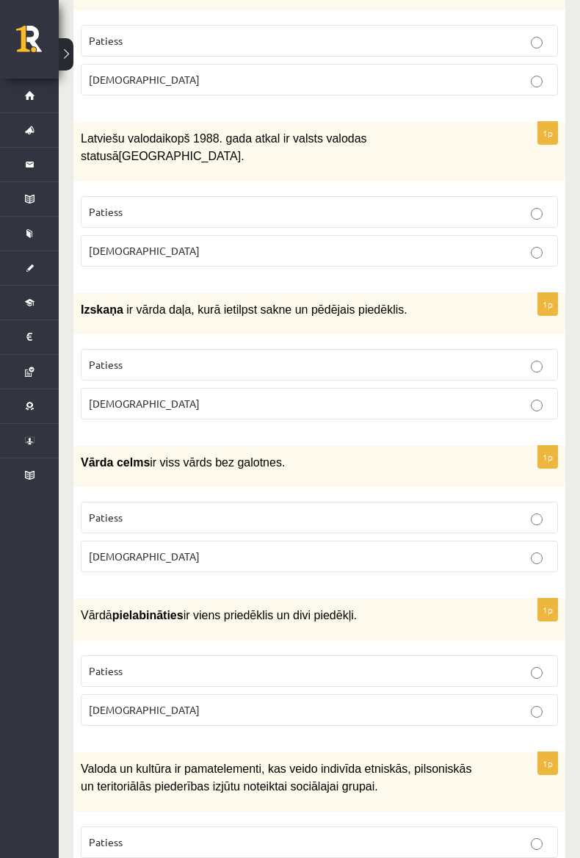
click at [104, 396] on span "Aplams" at bounding box center [144, 402] width 111 height 13
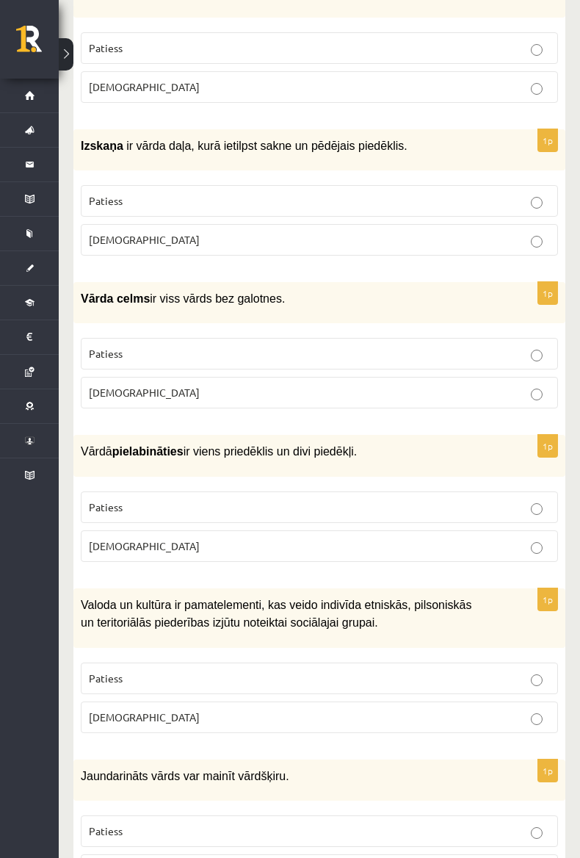
click at [109, 347] on span "Patiess" at bounding box center [106, 353] width 34 height 13
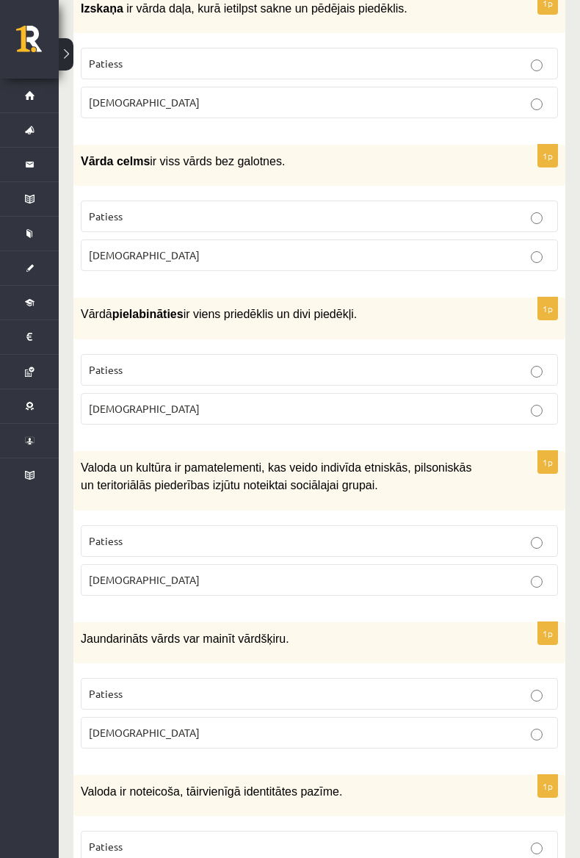
click at [106, 363] on span "Patiess" at bounding box center [106, 369] width 34 height 13
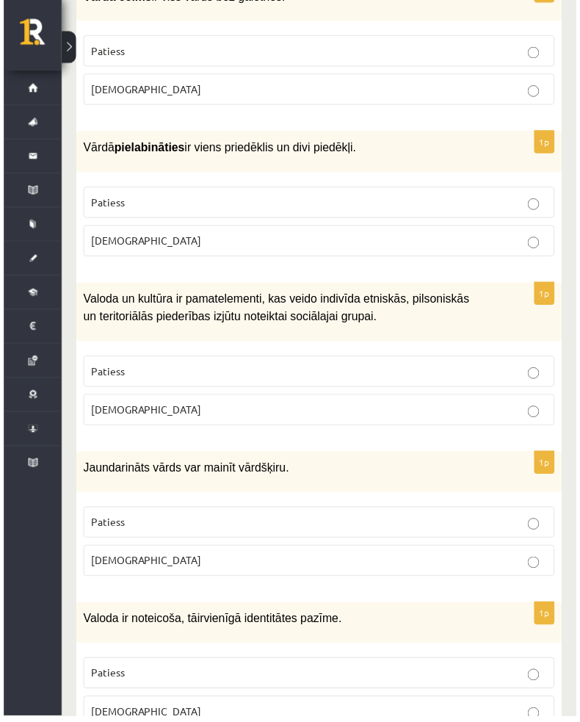
scroll to position [4310, 0]
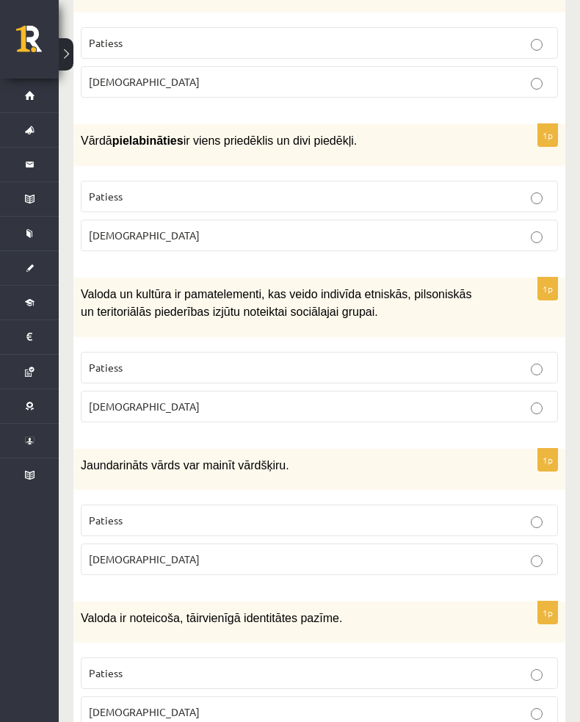
click at [110, 352] on label "Patiess" at bounding box center [319, 368] width 477 height 32
click at [104, 513] on span "Patiess" at bounding box center [106, 519] width 34 height 13
click at [115, 705] on span "Aplams" at bounding box center [144, 711] width 111 height 13
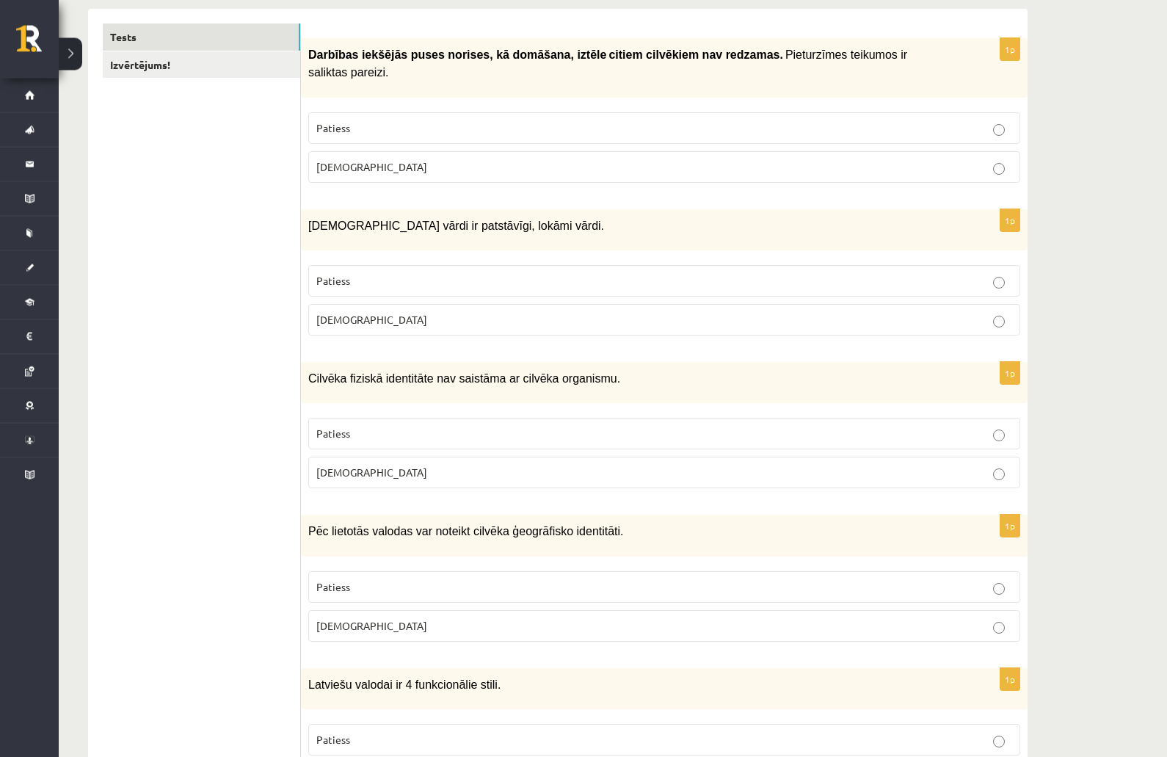
scroll to position [0, 0]
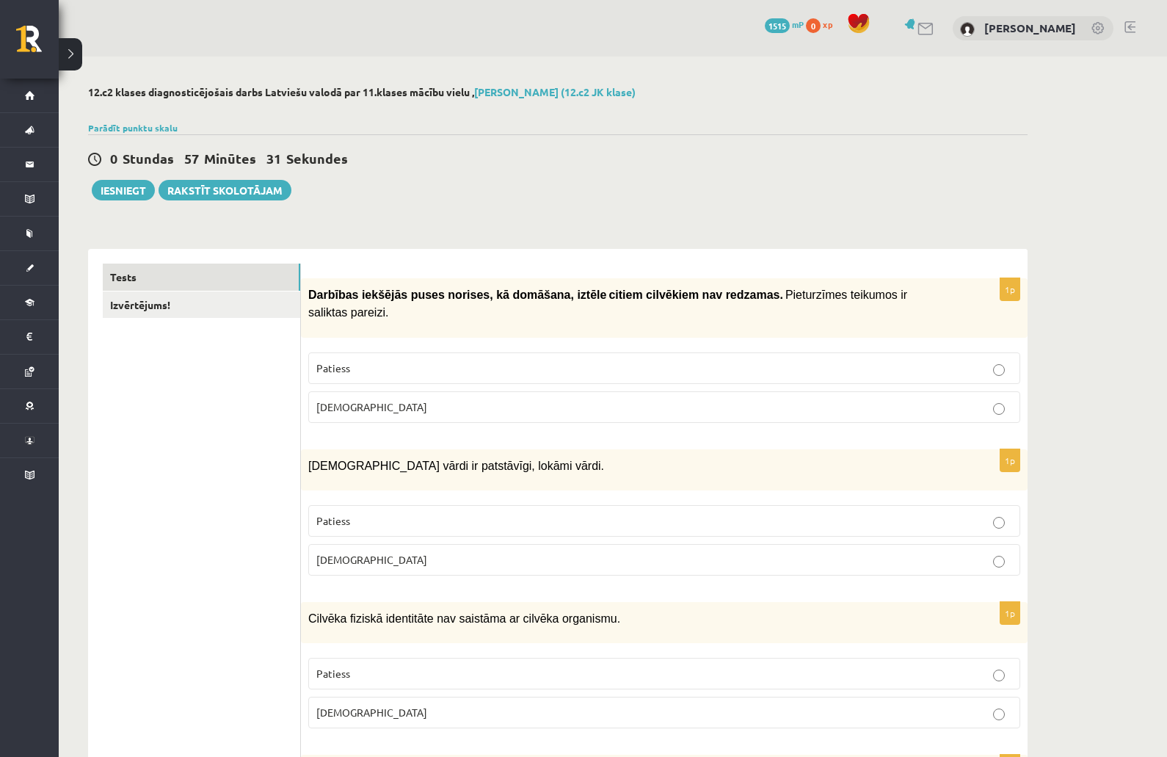
click at [140, 282] on link "Tests" at bounding box center [201, 277] width 197 height 27
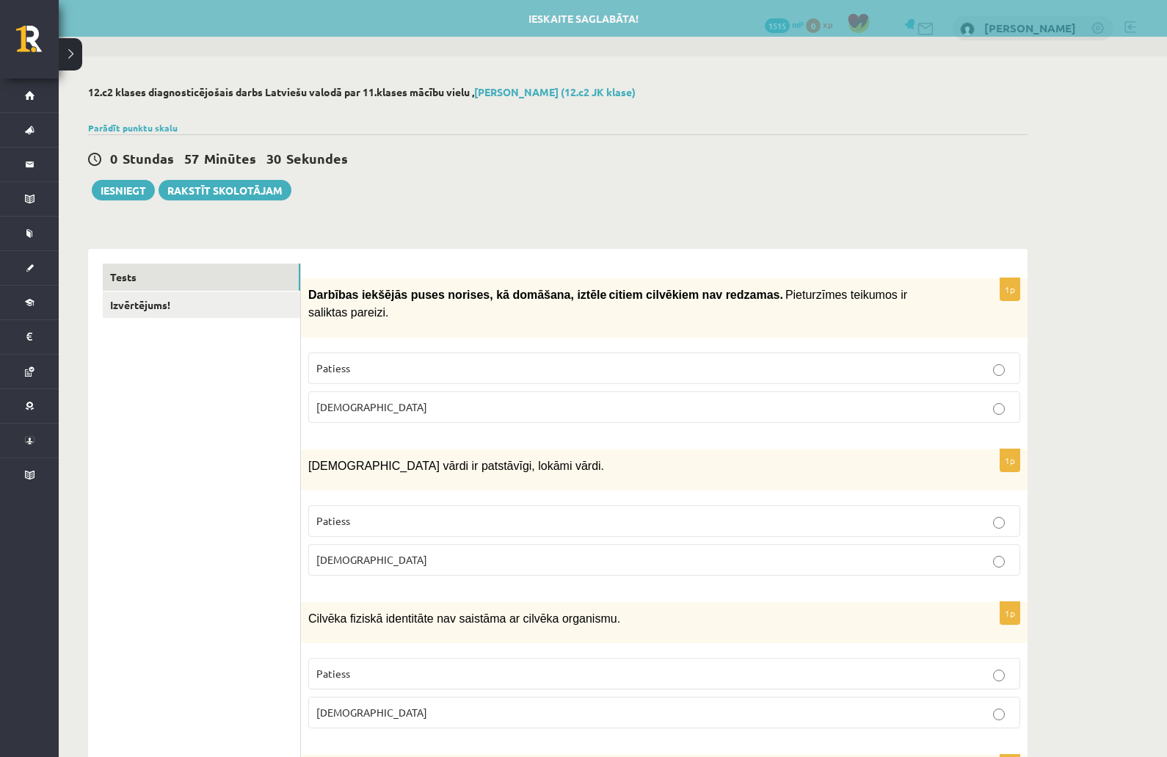
click at [139, 278] on link "Tests" at bounding box center [201, 277] width 197 height 27
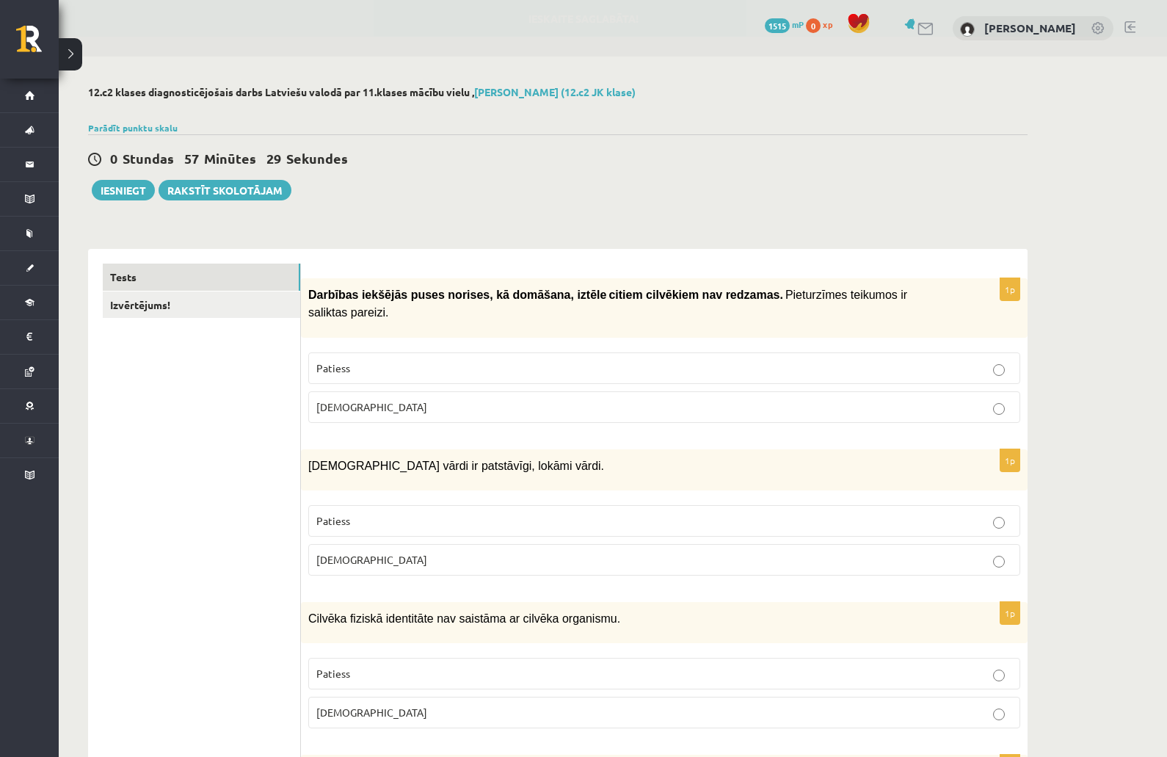
click at [126, 278] on link "Tests" at bounding box center [201, 277] width 197 height 27
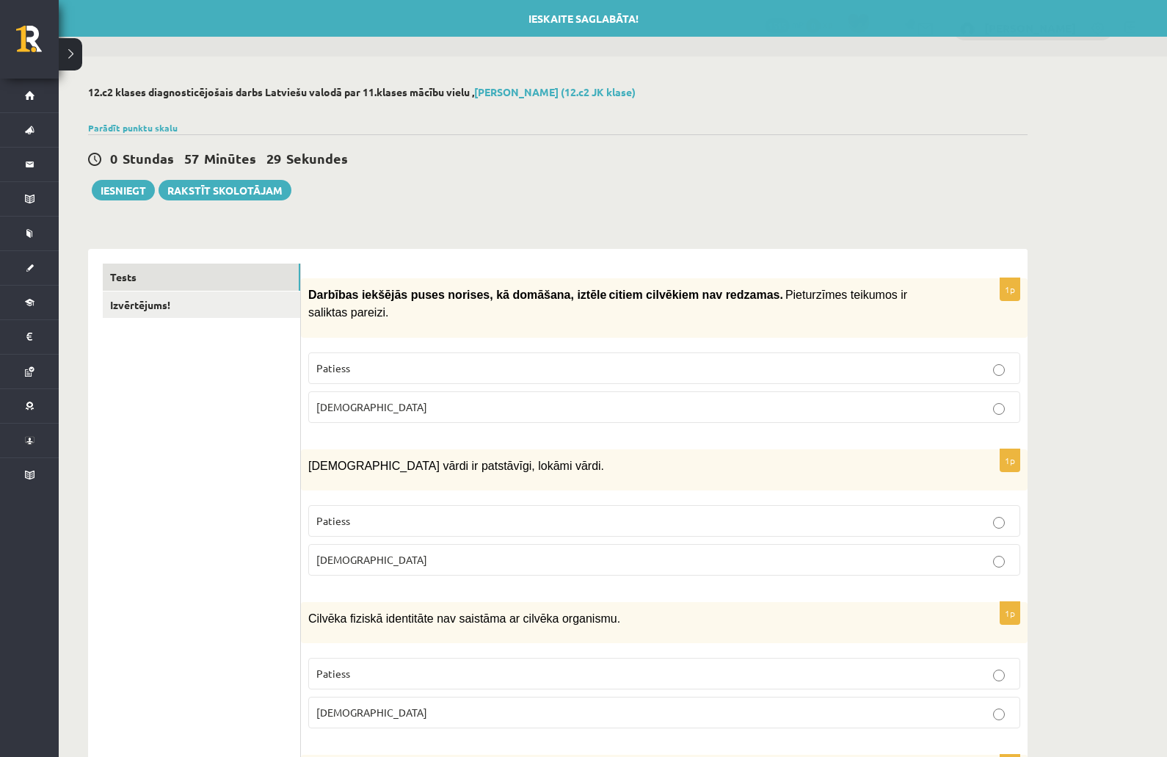
click at [130, 308] on link "Izvērtējums!" at bounding box center [201, 304] width 197 height 27
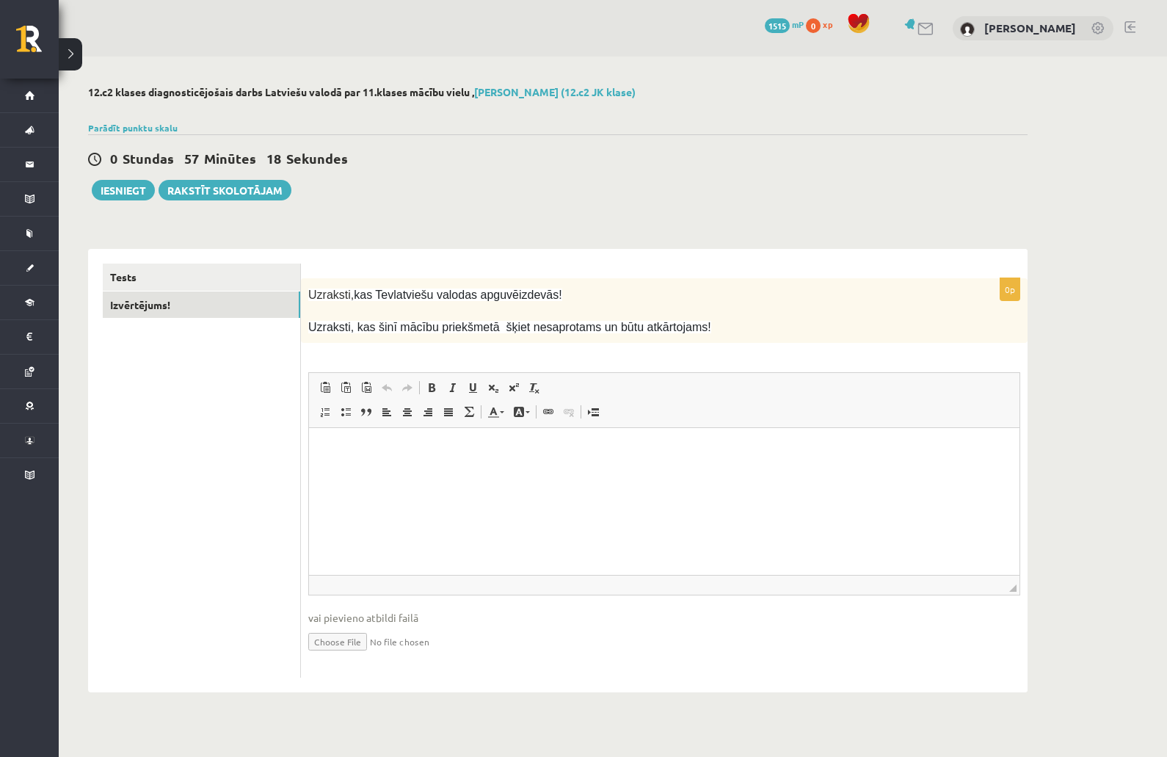
click at [131, 267] on link "Tests" at bounding box center [201, 277] width 197 height 27
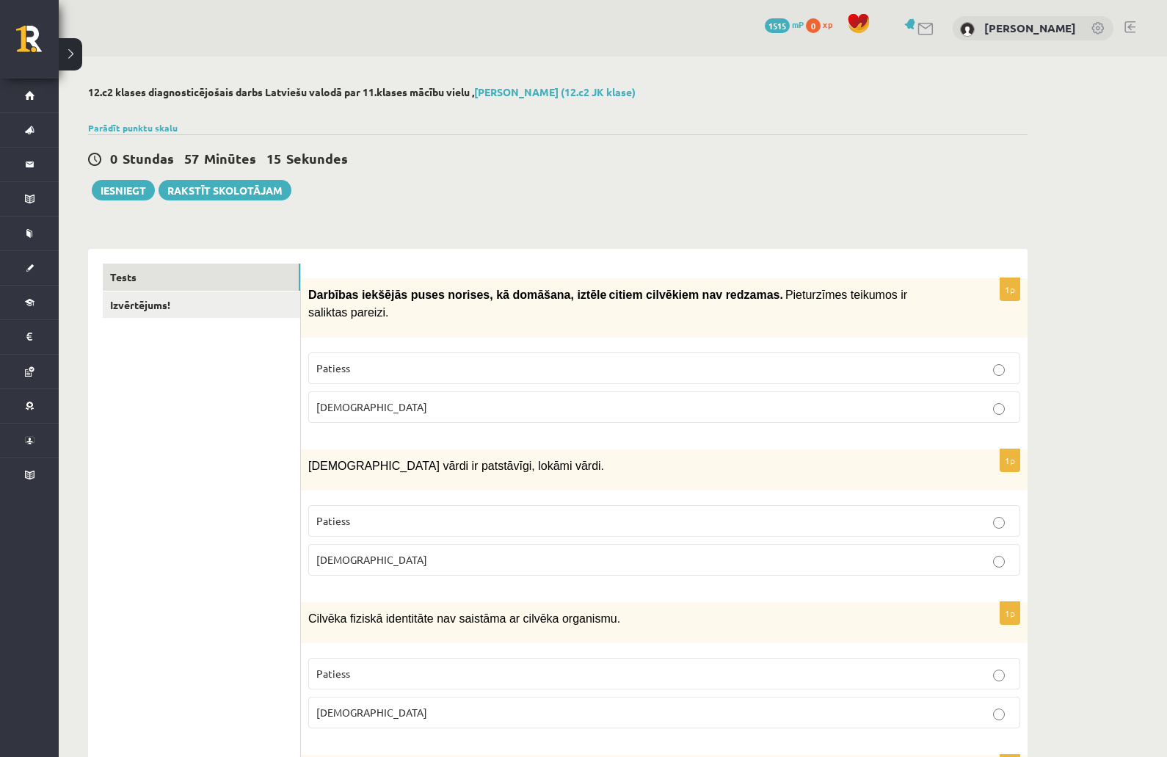
click at [151, 307] on link "Izvērtējums!" at bounding box center [201, 304] width 197 height 27
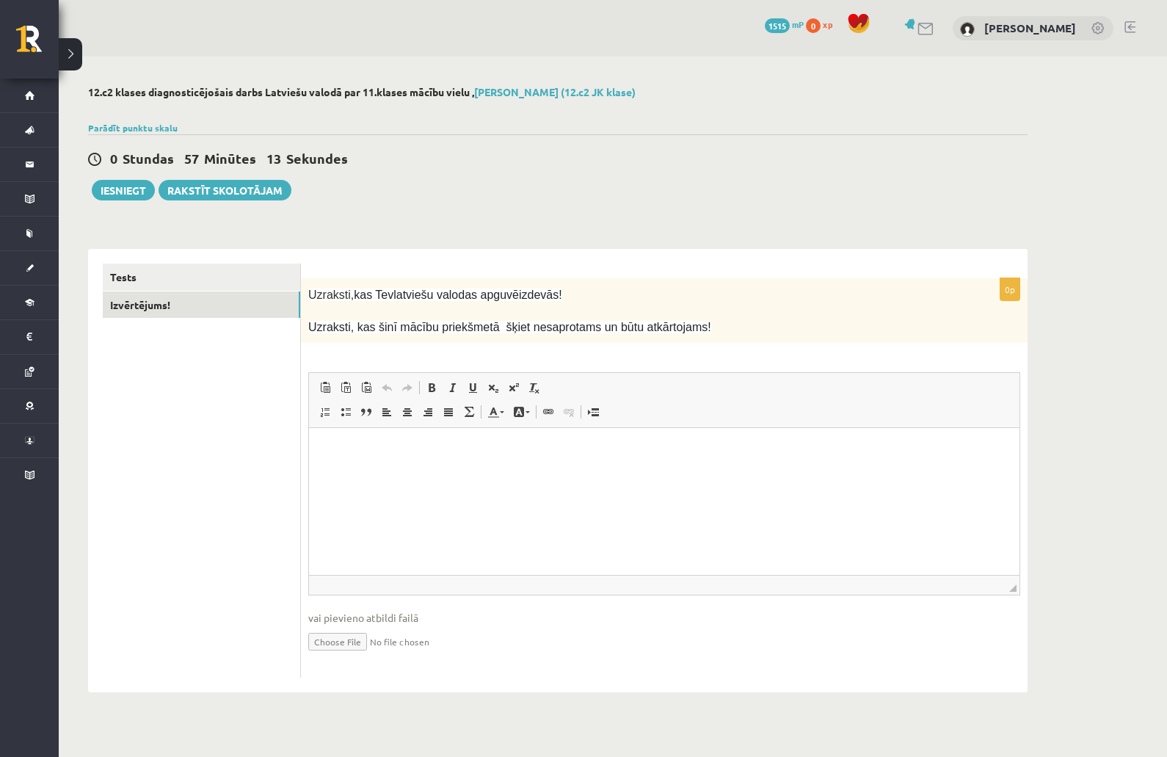
click at [136, 279] on link "Tests" at bounding box center [201, 277] width 197 height 27
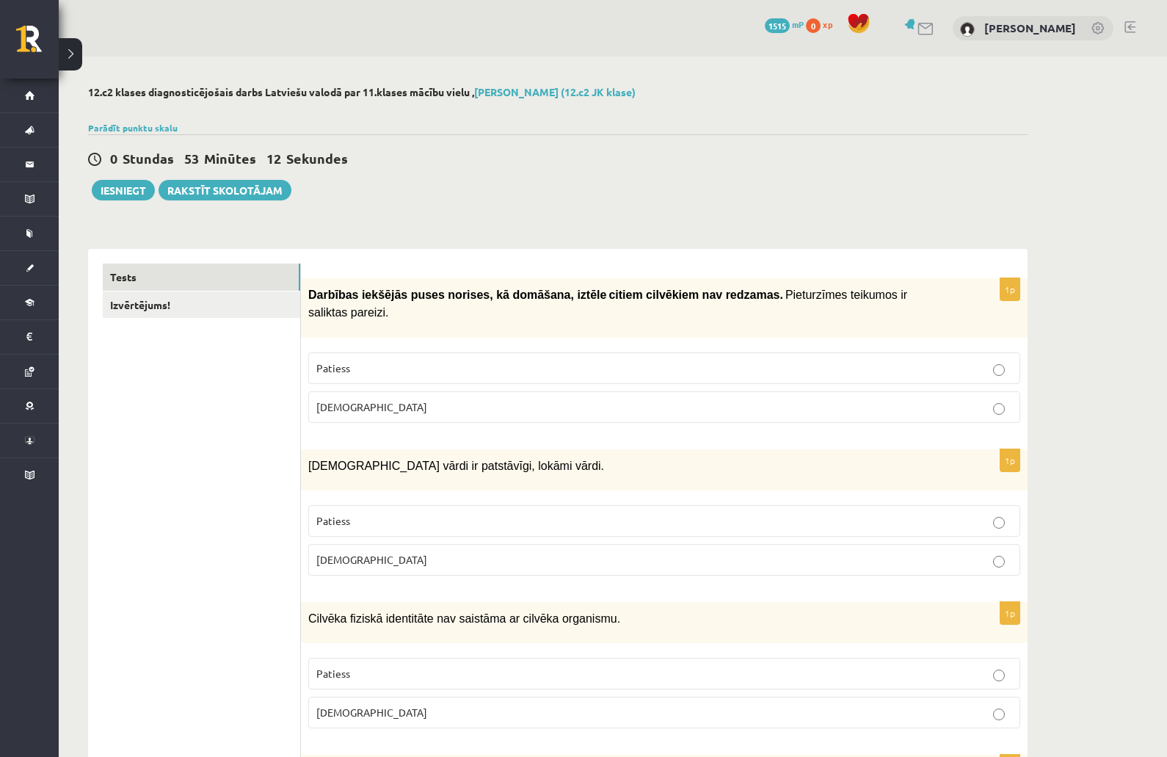
click at [217, 267] on link "Tests" at bounding box center [201, 277] width 197 height 27
click at [118, 199] on button "Iesniegt" at bounding box center [123, 190] width 63 height 21
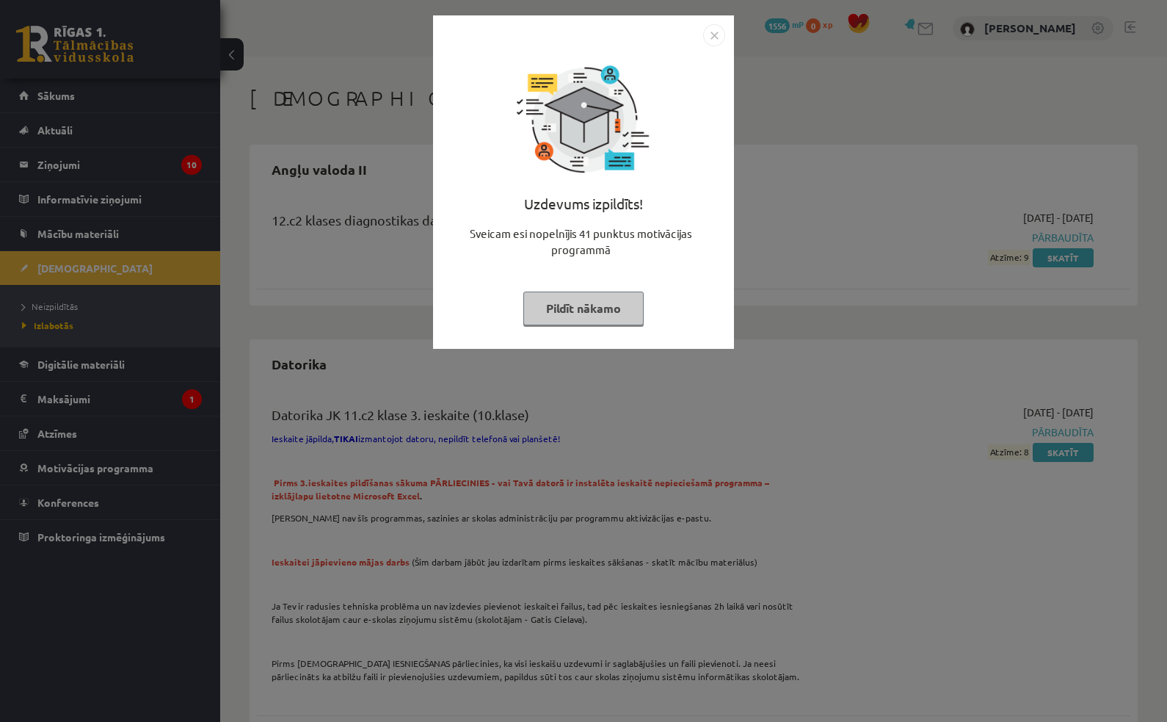
click at [714, 34] on img "Close" at bounding box center [714, 35] width 22 height 22
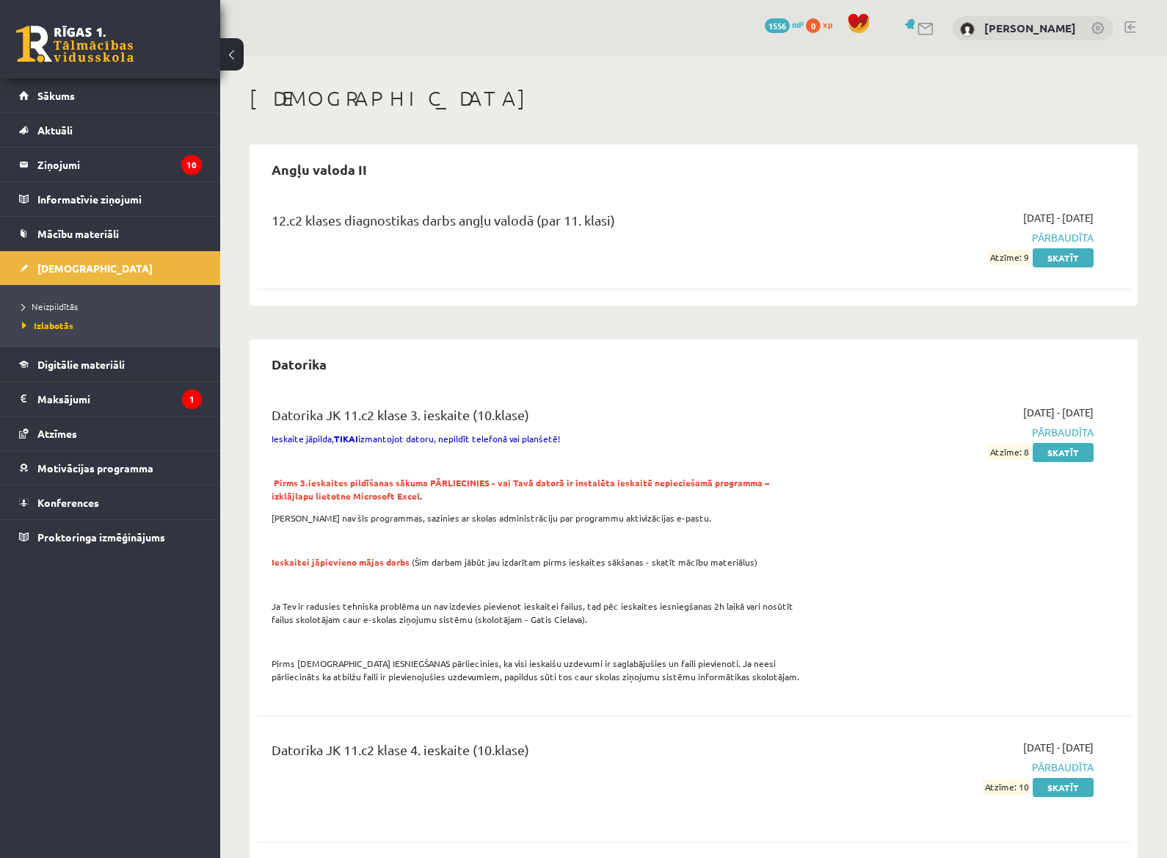
click at [54, 95] on span "Sākums" at bounding box center [55, 95] width 37 height 13
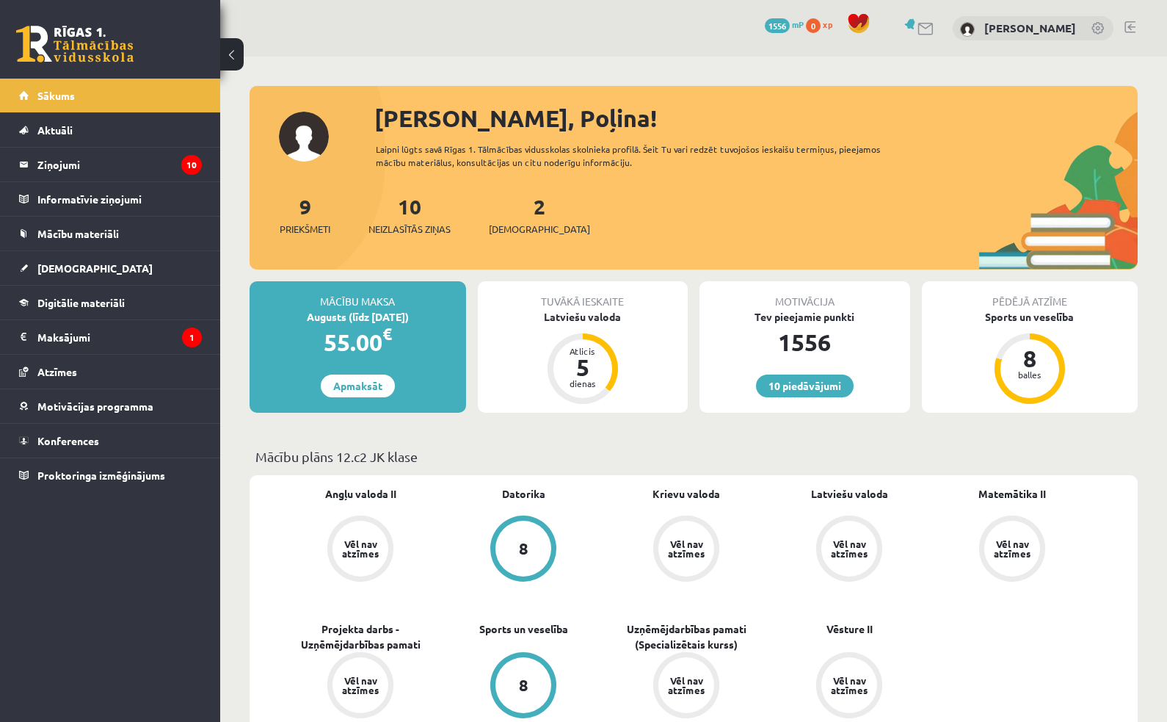
click at [240, 52] on button at bounding box center [231, 54] width 23 height 32
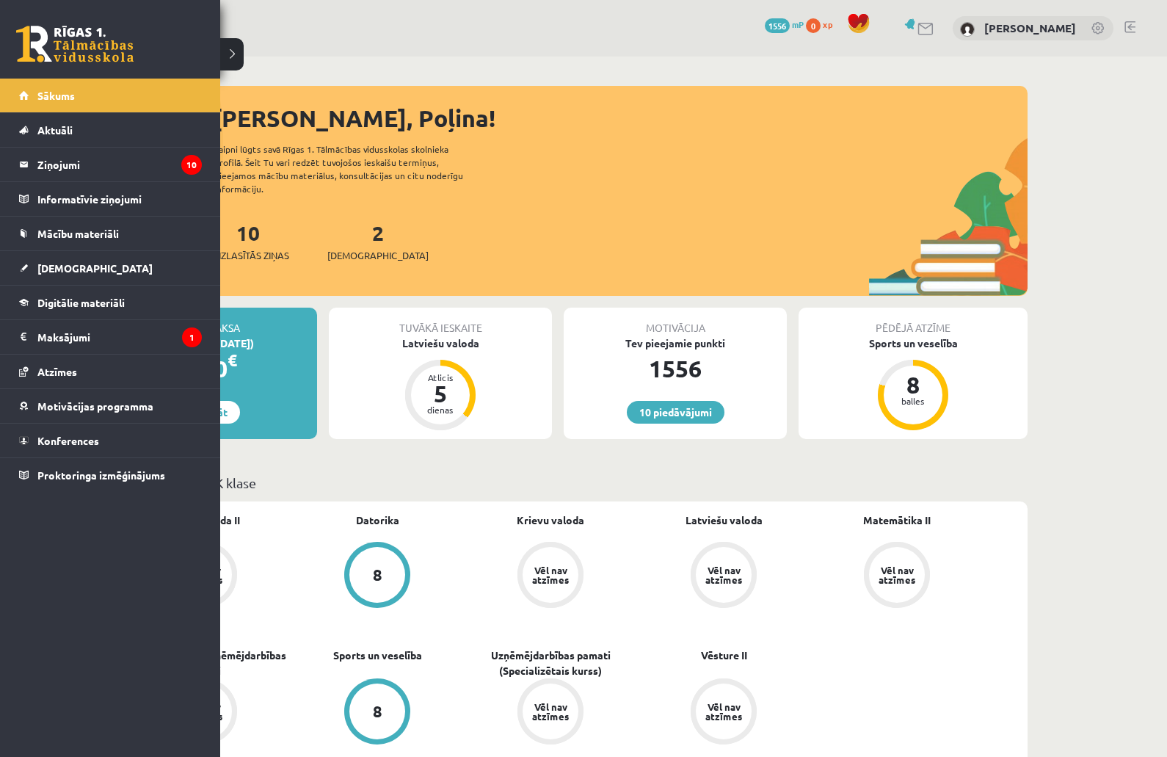
click at [43, 98] on span "Sākums" at bounding box center [55, 95] width 37 height 13
